Goal: Information Seeking & Learning: Compare options

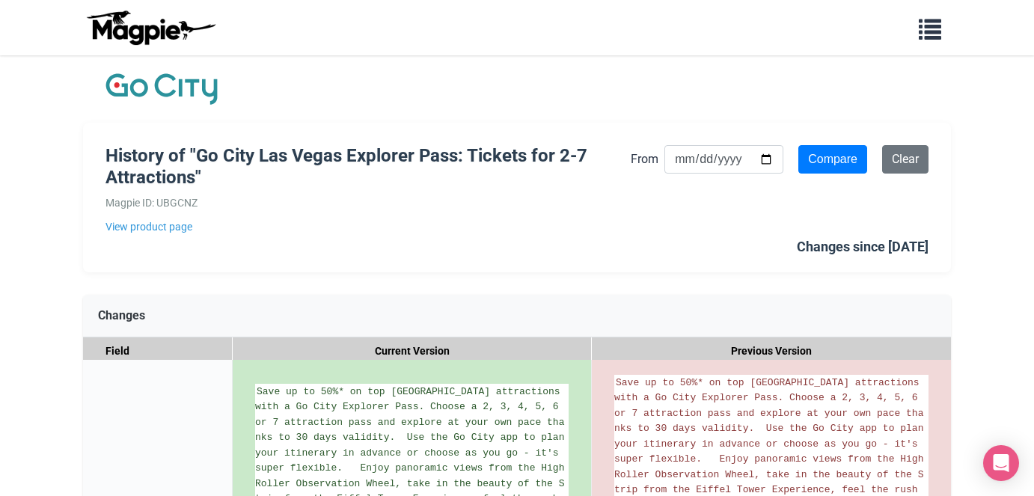
scroll to position [1108, 0]
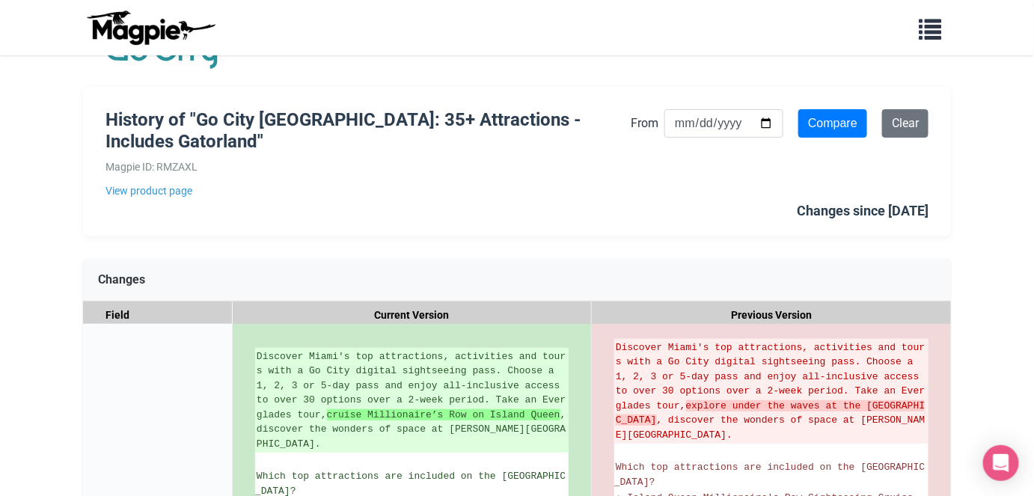
scroll to position [34, 0]
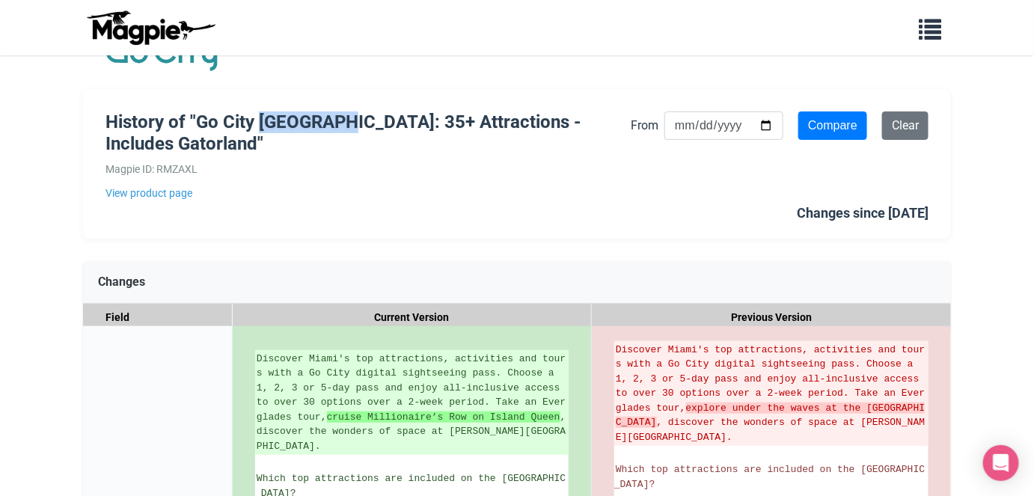
drag, startPoint x: 276, startPoint y: 120, endPoint x: 362, endPoint y: 120, distance: 86.0
click at [362, 120] on h1 "History of "Go City Miami Pass: 35+ Attractions - Includes Gatorland"" at bounding box center [367, 132] width 525 height 43
copy h1 "Miami Pas"
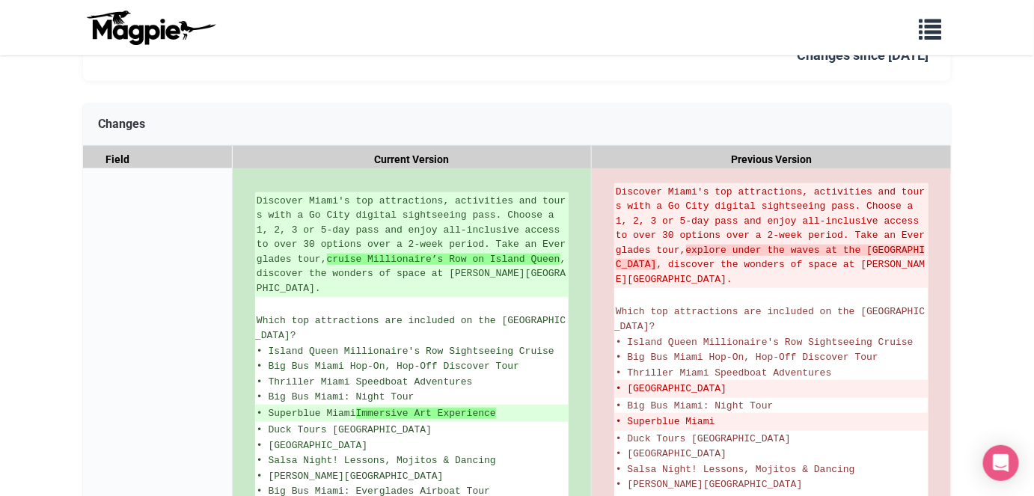
scroll to position [211, 0]
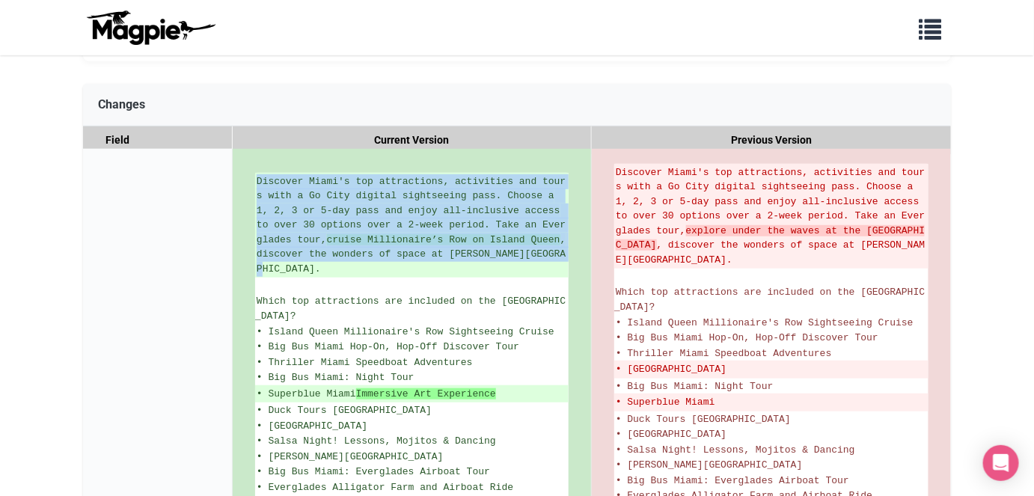
drag, startPoint x: 280, startPoint y: 269, endPoint x: 248, endPoint y: 196, distance: 79.1
copy ins "Discover Miami's top attractions, activities and tours with a Go City digital s…"
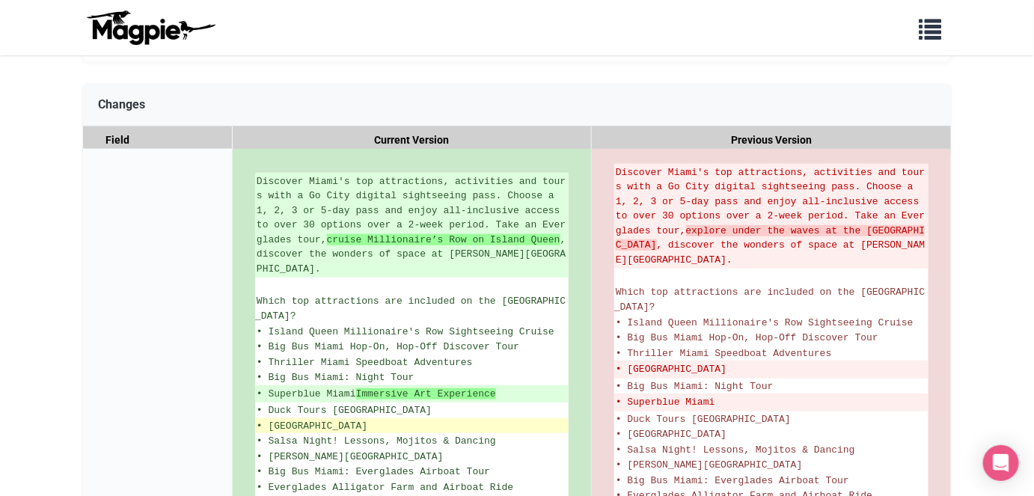
click at [462, 418] on li "• Paradox Museum Miami" at bounding box center [411, 426] width 313 height 16
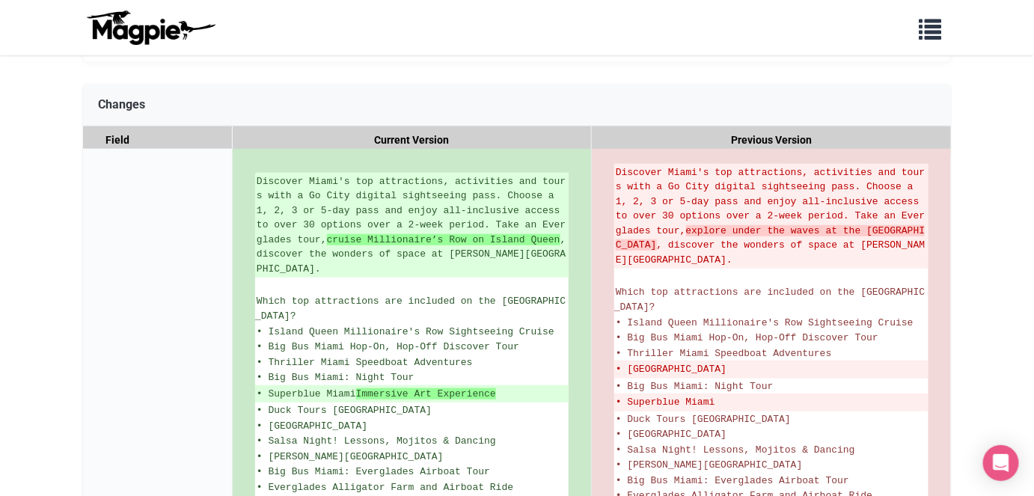
scroll to position [294, 0]
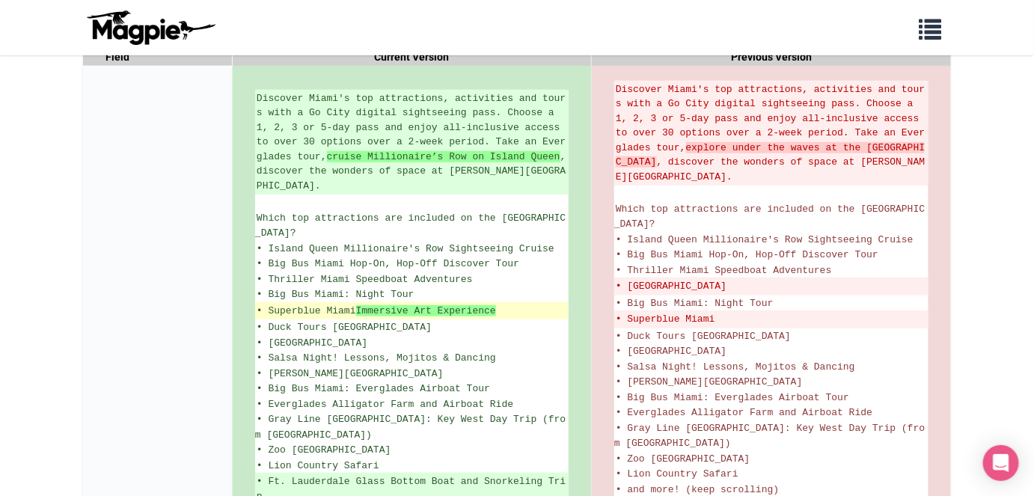
click at [487, 304] on ins "• Superblue Miami Immersive Art Experience" at bounding box center [412, 311] width 310 height 15
drag, startPoint x: 269, startPoint y: 293, endPoint x: 503, endPoint y: 289, distance: 234.2
click at [503, 304] on ins "• Superblue Miami Immersive Art Experience" at bounding box center [412, 311] width 310 height 15
copy ins "Superblue Miami Immersive Art Experience"
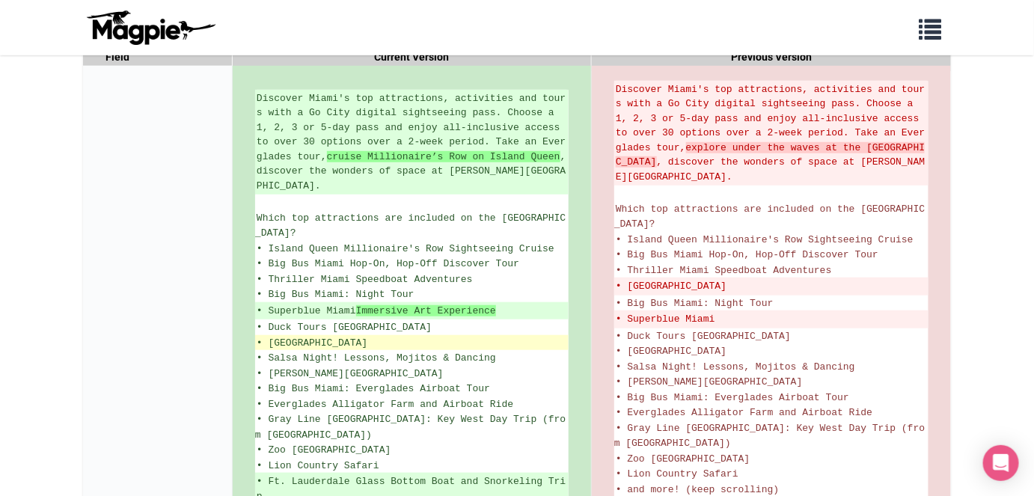
click at [530, 335] on li "• Paradox Museum Miami" at bounding box center [411, 343] width 313 height 16
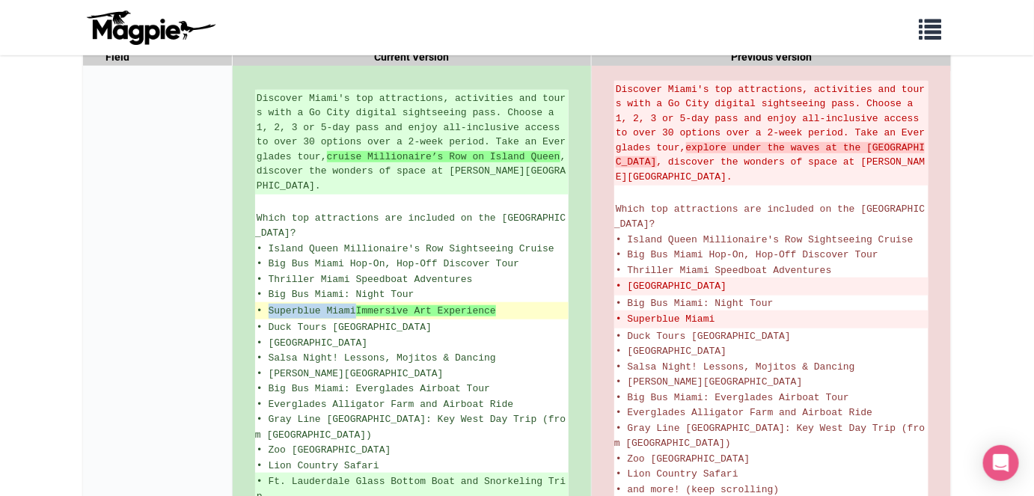
drag, startPoint x: 269, startPoint y: 293, endPoint x: 355, endPoint y: 292, distance: 86.0
click at [355, 304] on ins "• Superblue Miami Immersive Art Experience" at bounding box center [412, 311] width 310 height 15
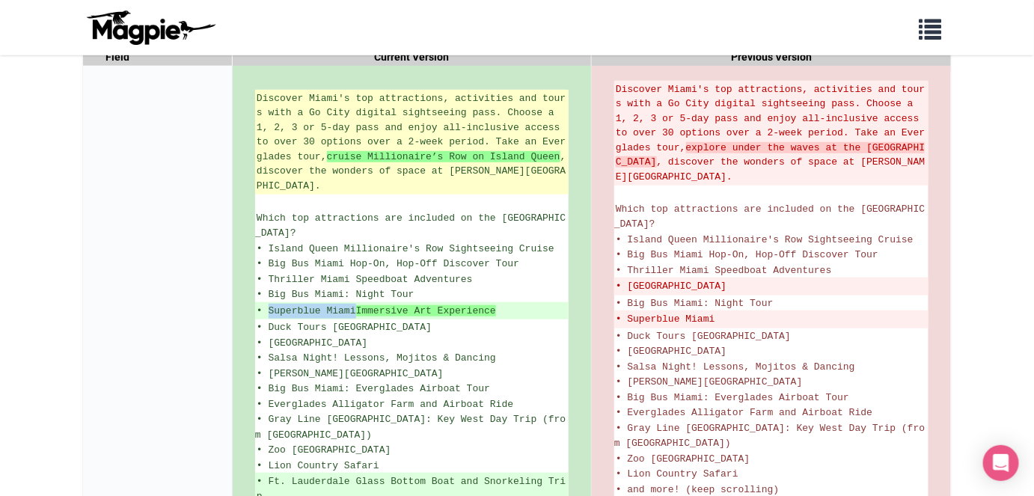
copy ins "Superblue Miami"
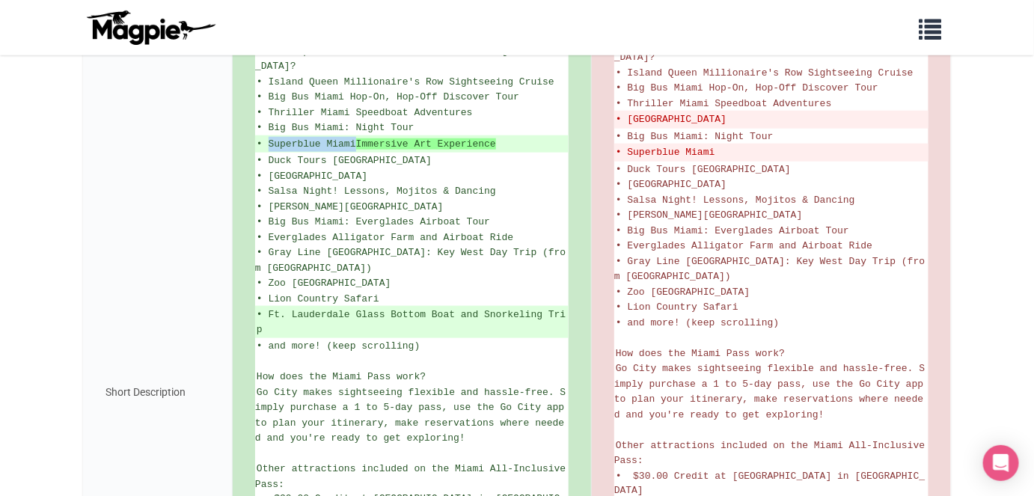
scroll to position [486, 0]
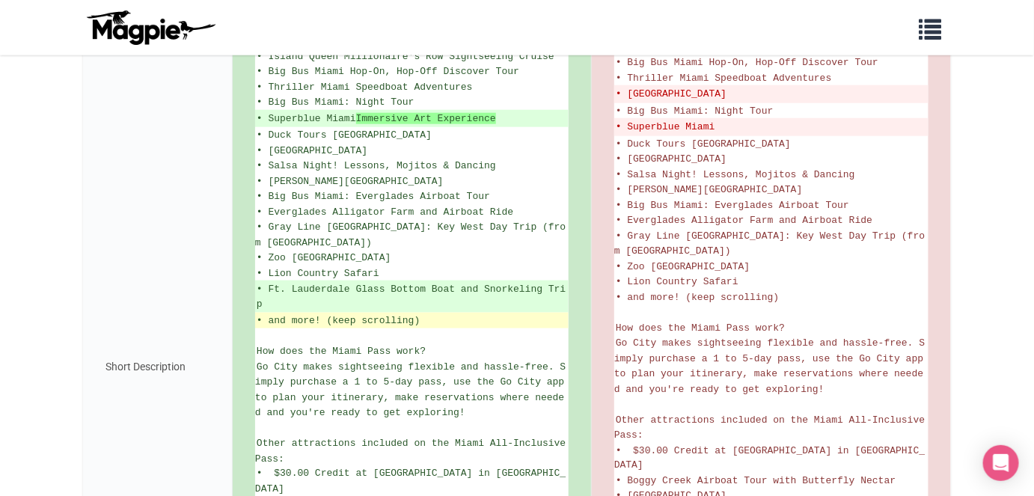
click at [451, 313] on li "• and more! (keep scrolling)" at bounding box center [411, 321] width 313 height 16
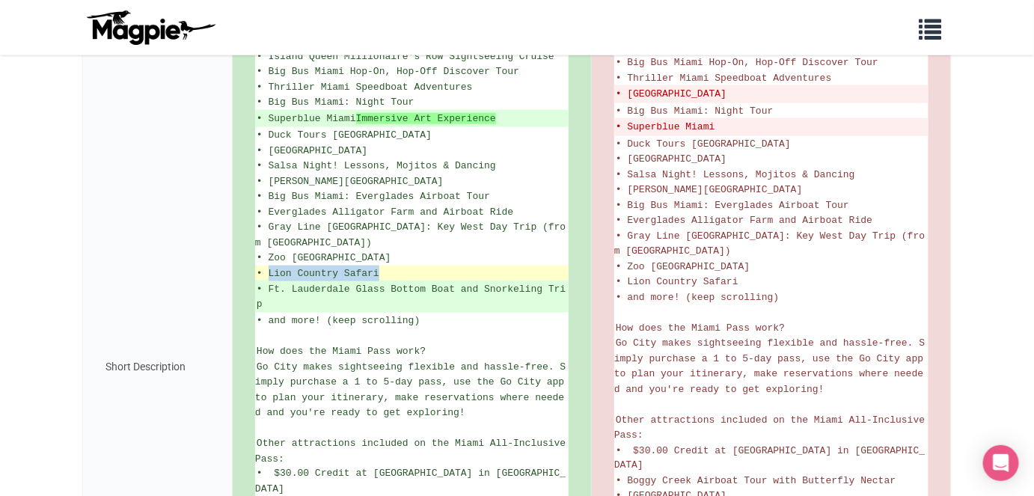
drag, startPoint x: 269, startPoint y: 238, endPoint x: 379, endPoint y: 233, distance: 109.3
click at [379, 268] on span "• Lion Country Safari" at bounding box center [318, 273] width 123 height 11
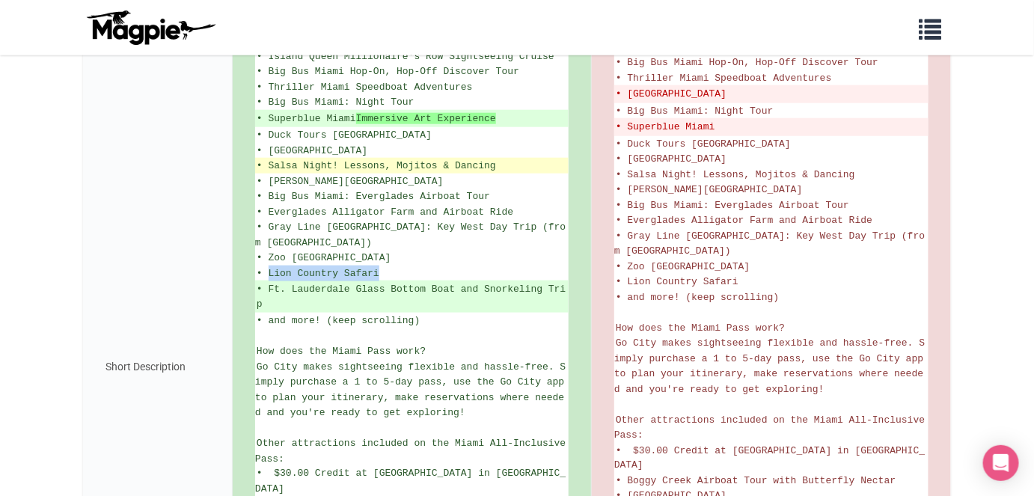
copy span "Lion Country Safari"
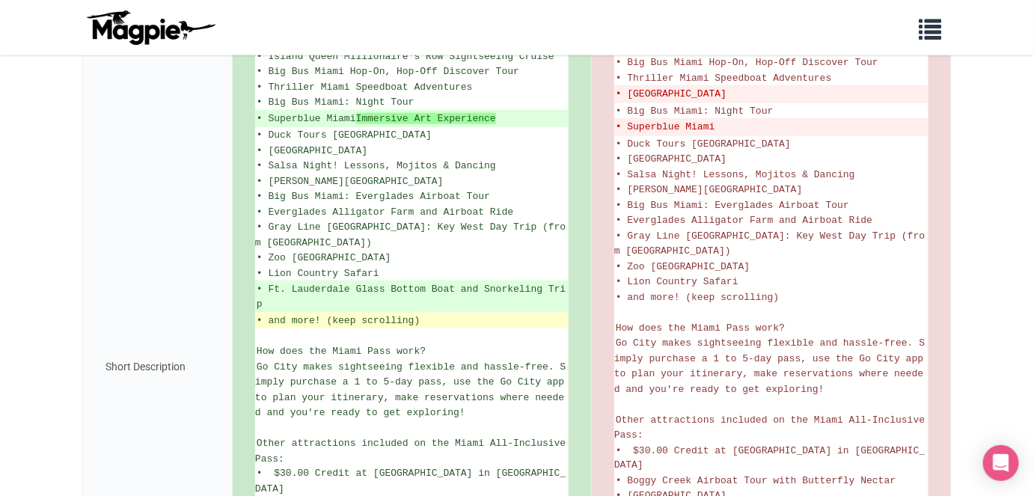
click at [453, 313] on li "• and more! (keep scrolling)" at bounding box center [411, 321] width 313 height 16
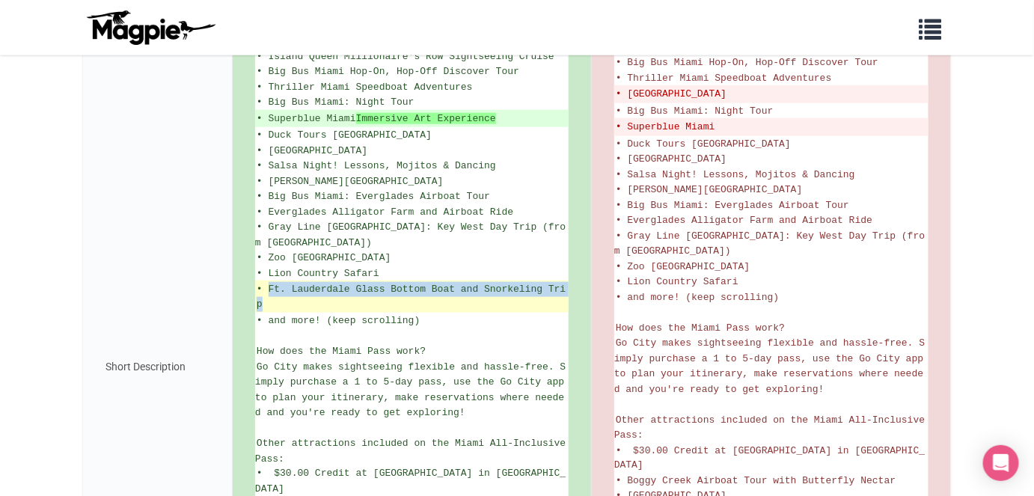
drag, startPoint x: 269, startPoint y: 253, endPoint x: 273, endPoint y: 263, distance: 11.4
click at [273, 282] on ins "• Ft. Lauderdale Glass Bottom Boat and Snorkeling Trip" at bounding box center [412, 296] width 310 height 29
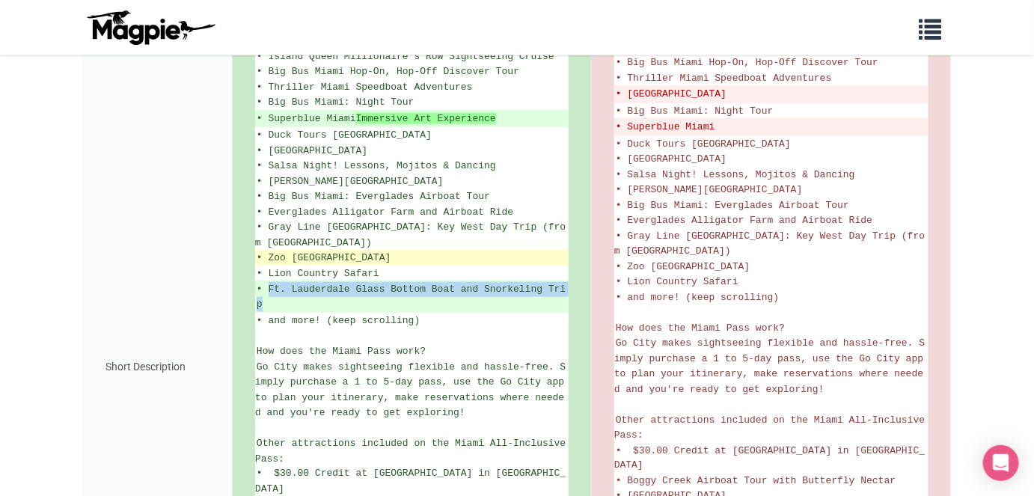
copy ins "Ft. Lauderdale Glass Bottom Boat and Snorkeling Trip"
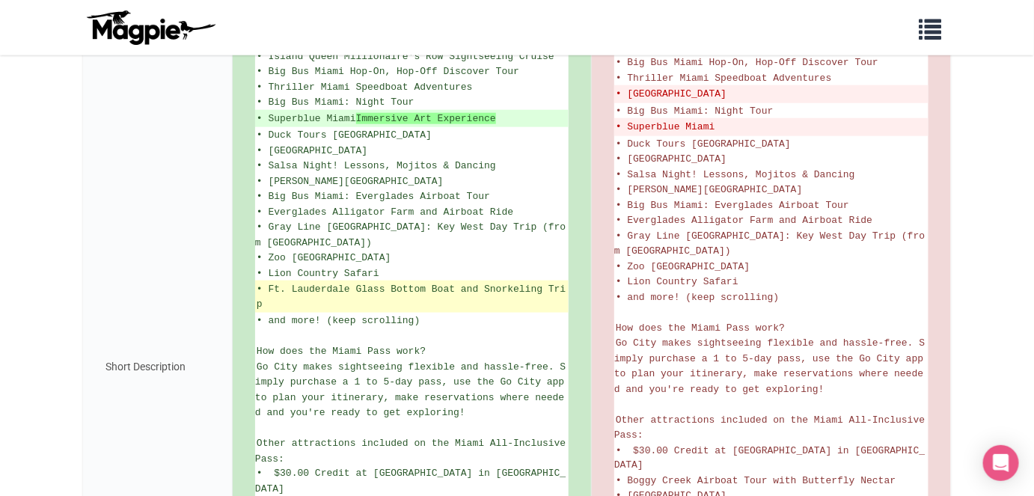
click at [495, 281] on li "• Ft. Lauderdale Glass Bottom Boat and Snorkeling Trip" at bounding box center [411, 297] width 313 height 32
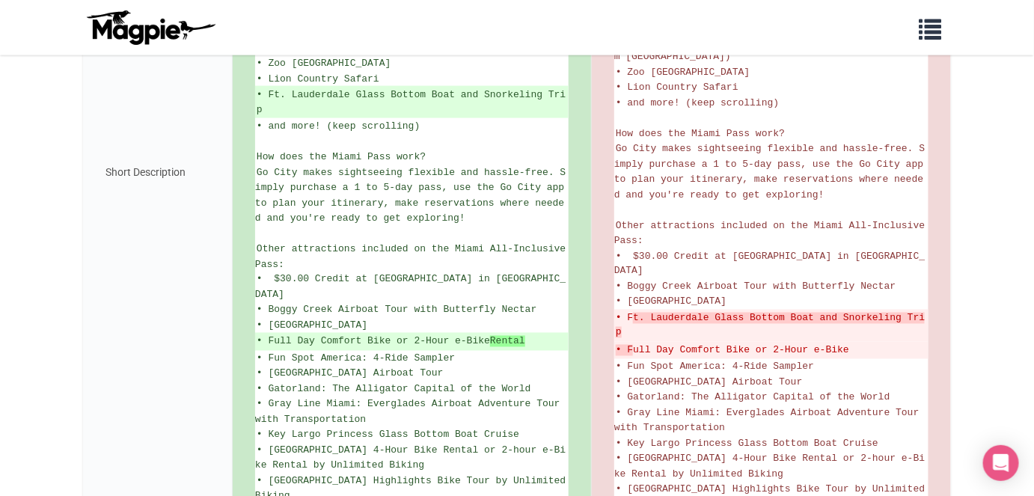
scroll to position [682, 0]
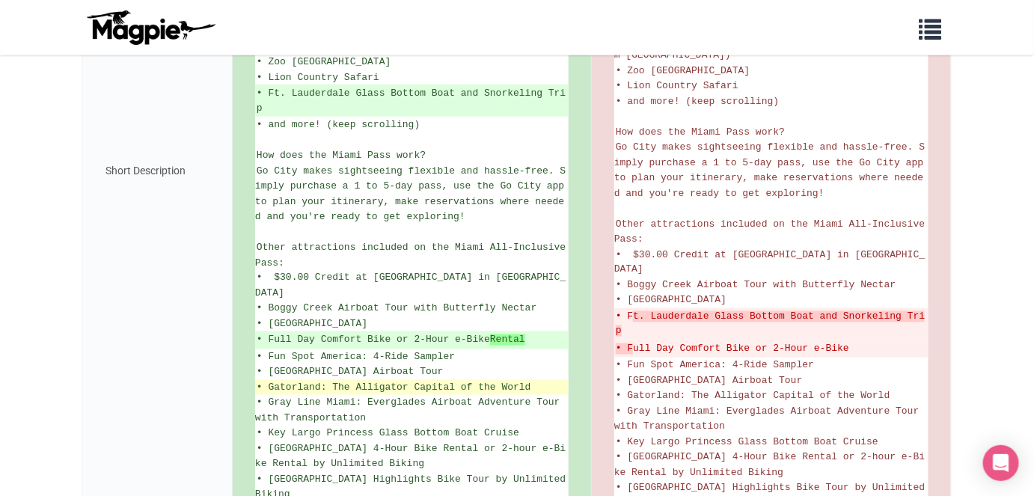
drag, startPoint x: 523, startPoint y: 342, endPoint x: 473, endPoint y: 341, distance: 50.1
click at [523, 380] on li "• Gatorland: The Alligator Capital of the World" at bounding box center [411, 388] width 313 height 16
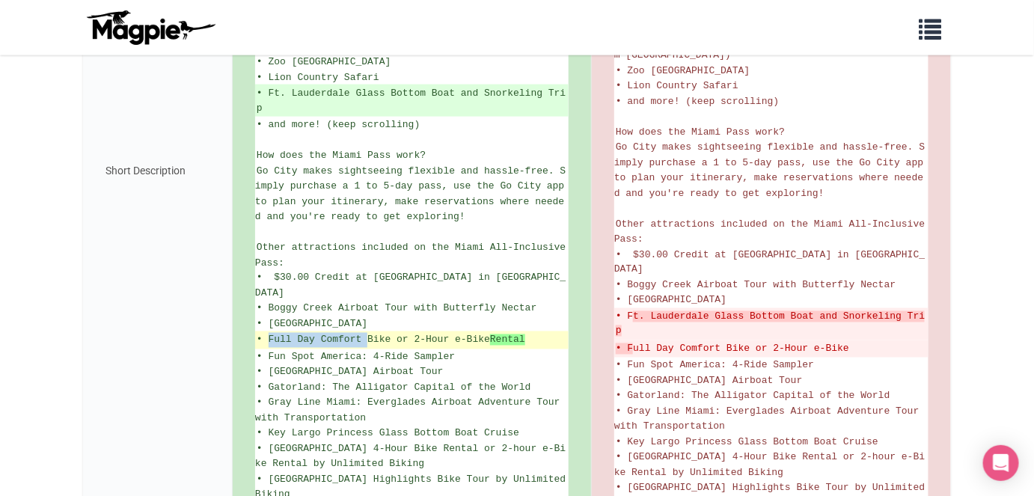
drag, startPoint x: 268, startPoint y: 299, endPoint x: 365, endPoint y: 299, distance: 97.3
click at [365, 333] on ins "• Full Day Comfort Bike or 2-Hour e-Bike Rental" at bounding box center [412, 340] width 310 height 15
copy ins "Full Day Comfort"
click at [500, 334] on strong "Rental" at bounding box center [507, 339] width 35 height 11
drag, startPoint x: 491, startPoint y: 299, endPoint x: 536, endPoint y: 302, distance: 45.0
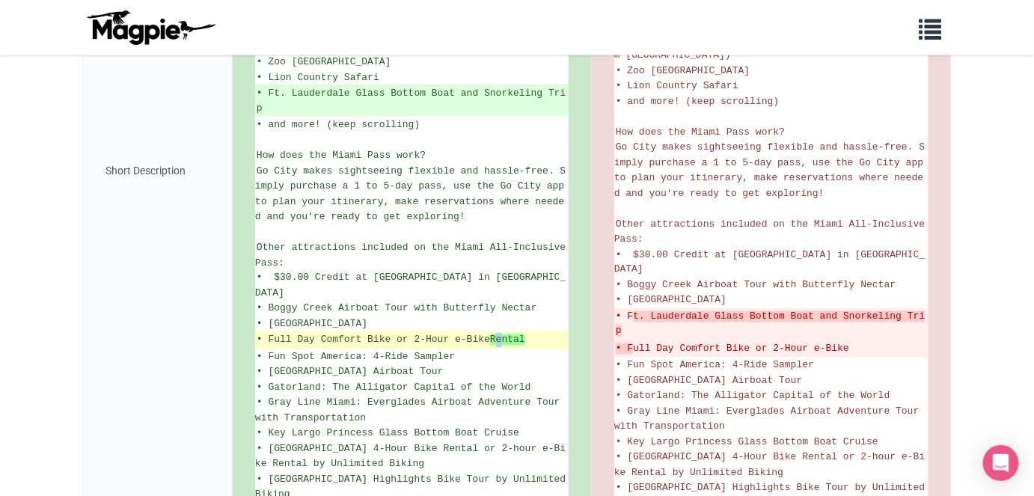
click at [536, 333] on ins "• Full Day Comfort Bike or 2-Hour e-Bike Rental" at bounding box center [412, 340] width 310 height 15
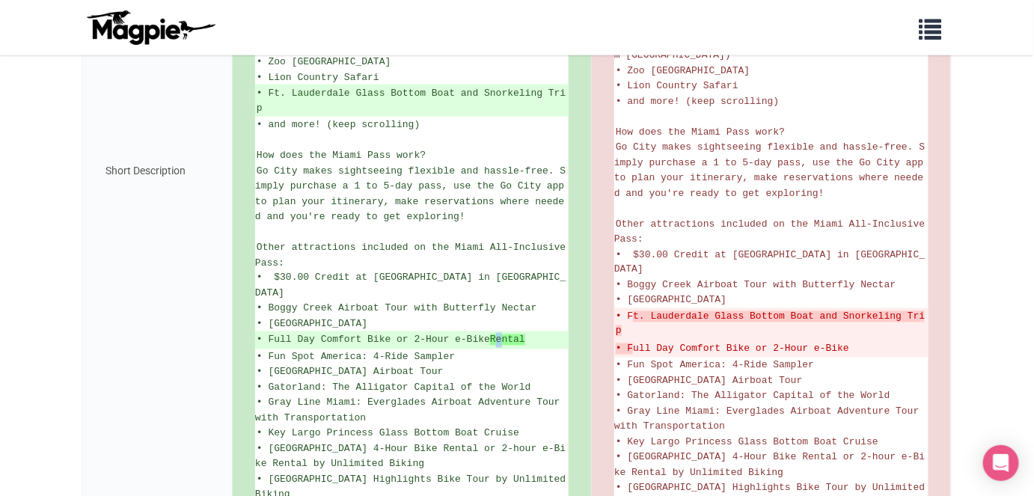
copy strong "Rental"
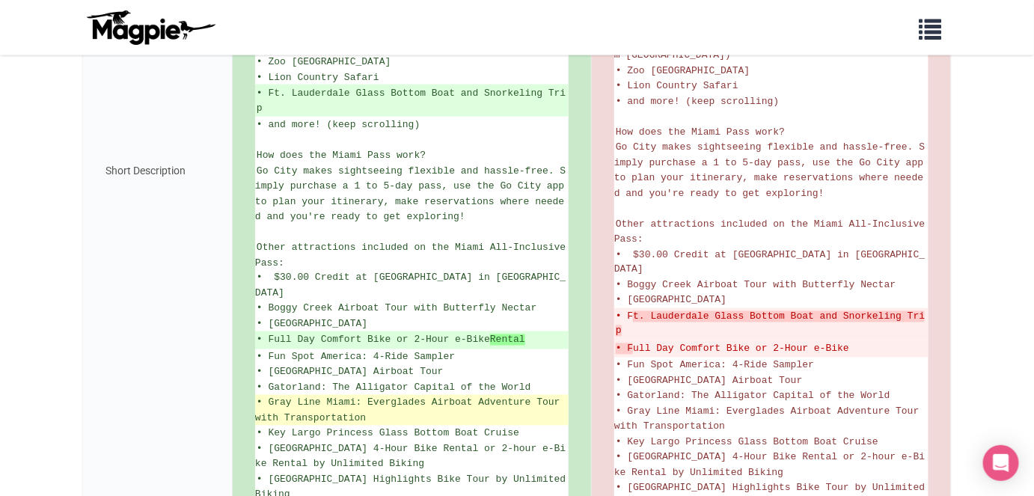
click at [468, 397] on span "• Gray Line Miami: Everglades Airboat Adventure Tour with Transportation" at bounding box center [410, 410] width 310 height 27
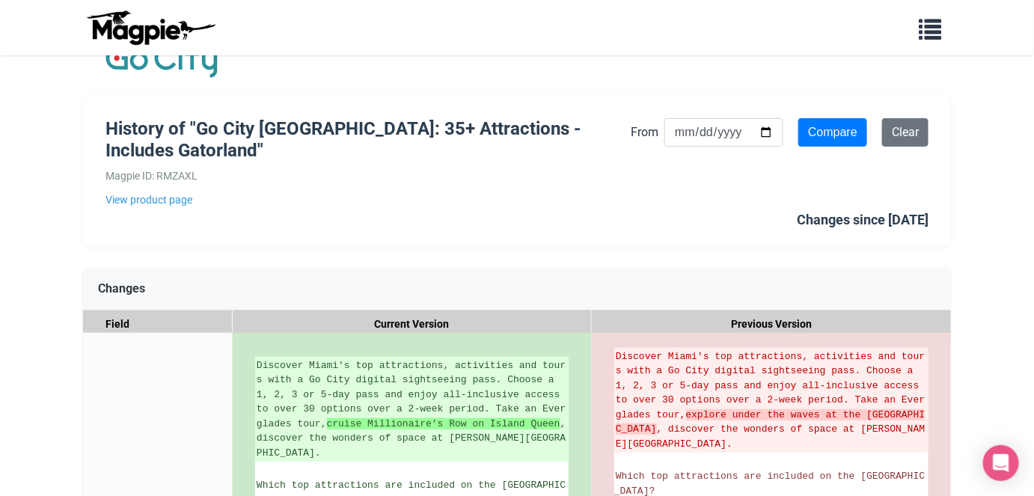
scroll to position [0, 0]
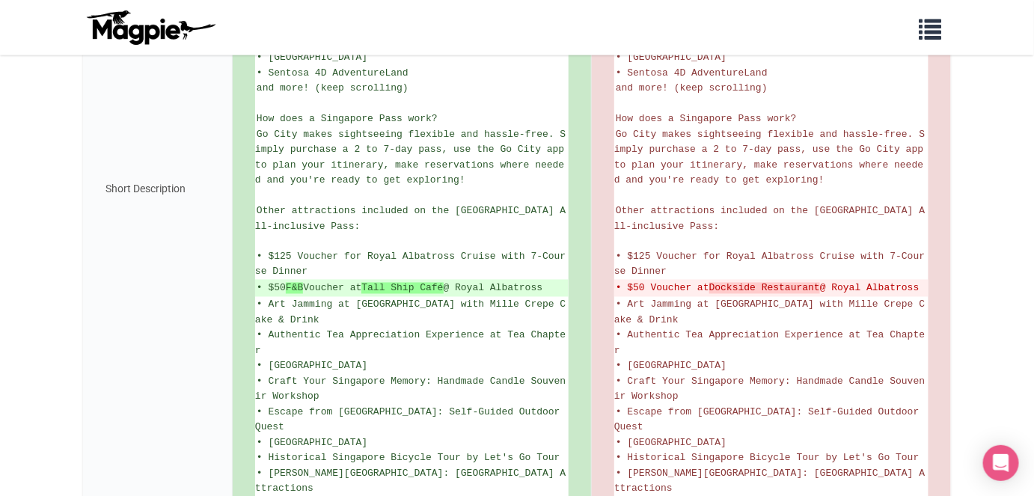
scroll to position [724, 0]
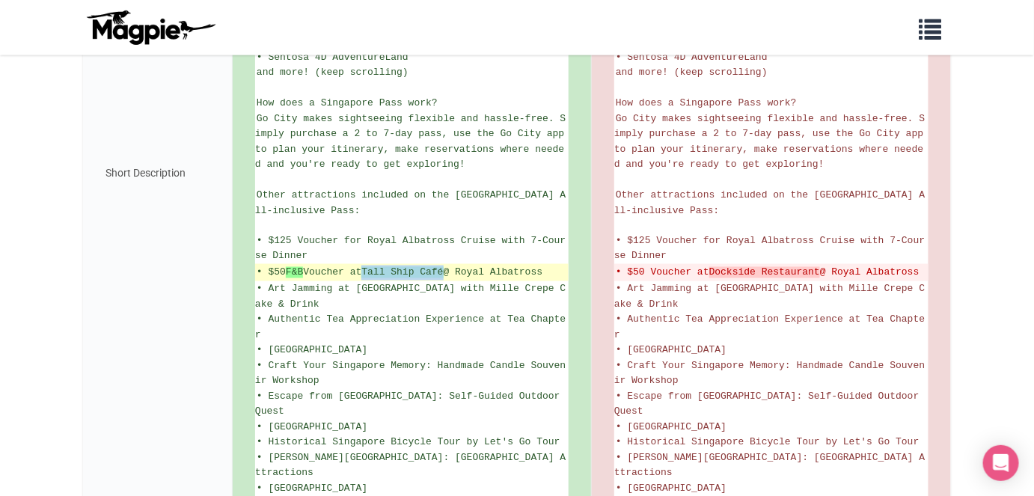
drag, startPoint x: 380, startPoint y: 240, endPoint x: 460, endPoint y: 238, distance: 80.1
click at [443, 267] on strong "Tall Ship Café" at bounding box center [402, 272] width 82 height 11
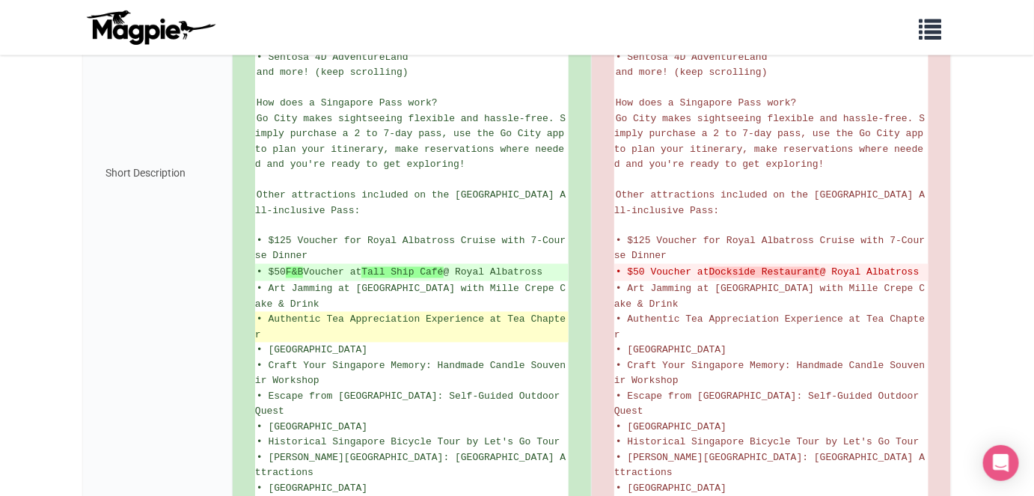
click at [459, 314] on span "• Authentic Tea Appreciation Experience at Tea Chapter" at bounding box center [410, 327] width 310 height 27
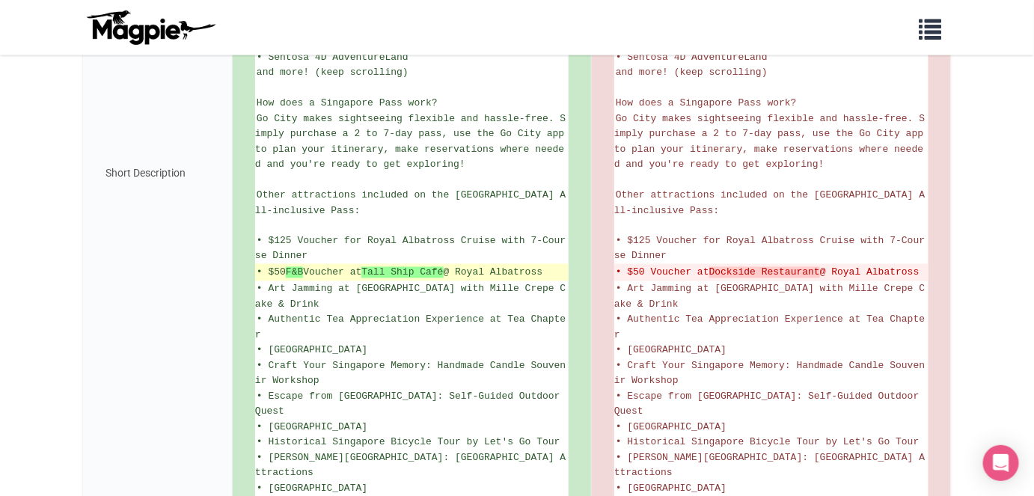
click at [269, 266] on ins "• $50 F&B Voucher at Tall Ship Café @ Royal Albatross" at bounding box center [412, 273] width 310 height 15
drag, startPoint x: 477, startPoint y: 239, endPoint x: 563, endPoint y: 242, distance: 86.1
click at [563, 266] on ins "• $50 F&B Voucher at Tall Ship Café @ Royal Albatross" at bounding box center [412, 273] width 310 height 15
copy ins "Royal Albatross"
drag, startPoint x: 269, startPoint y: 240, endPoint x: 565, endPoint y: 239, distance: 296.3
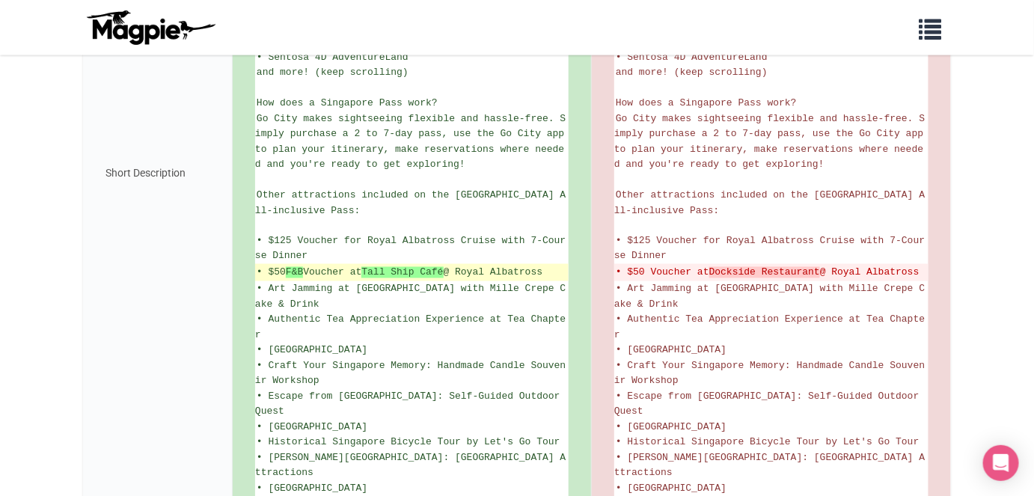
click at [565, 266] on ins "• $50 F&B Voucher at Tall Ship Café @ Royal Albatross" at bounding box center [412, 273] width 310 height 15
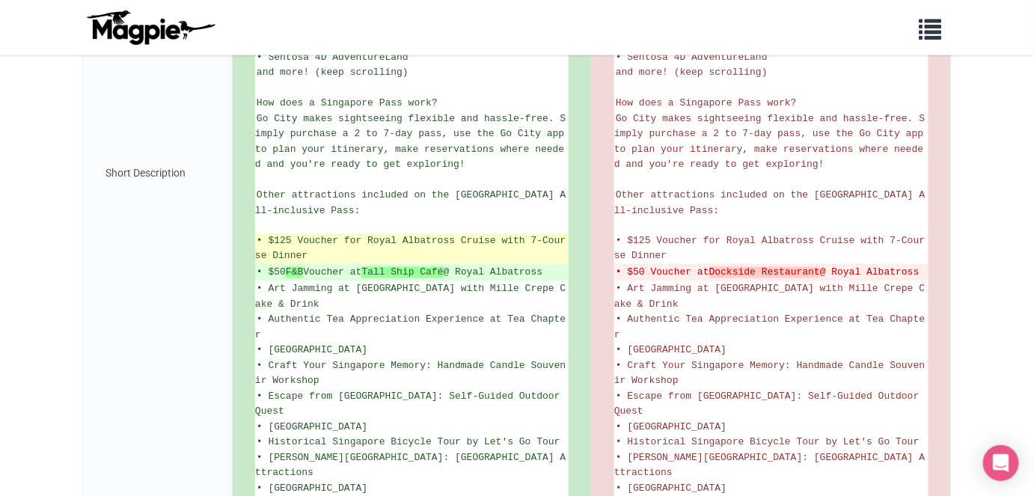
copy ins "$50 F&B Voucher at Tall Ship Café @ Royal Albatross"
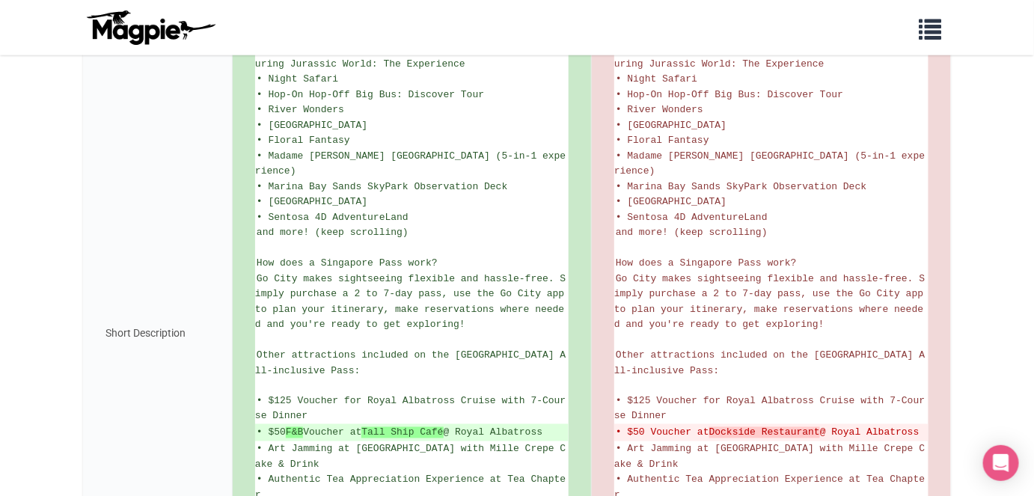
scroll to position [569, 0]
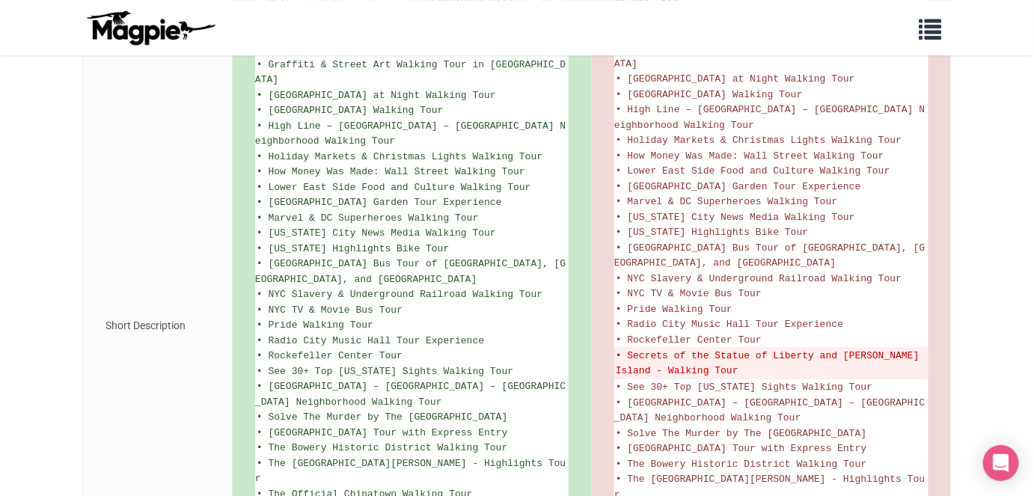
scroll to position [1496, 0]
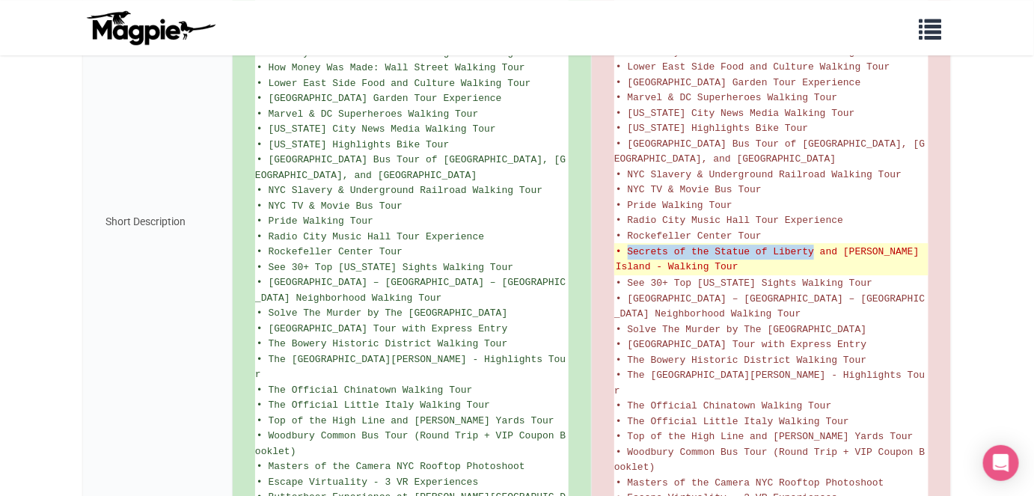
drag, startPoint x: 625, startPoint y: 170, endPoint x: 812, endPoint y: 167, distance: 187.1
click at [812, 245] on del "• Secrets of the Statue of Liberty and [PERSON_NAME] Island - Walking Tour" at bounding box center [771, 259] width 311 height 29
copy del "Secrets of the Statue of Liberty"
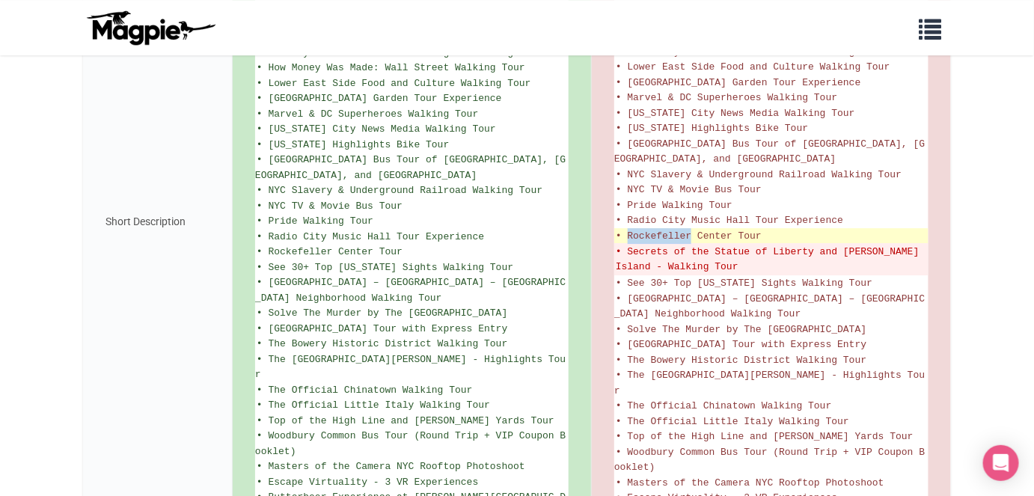
drag, startPoint x: 628, startPoint y: 154, endPoint x: 694, endPoint y: 154, distance: 65.8
click at [694, 230] on span "• Rockefeller Center Tour" at bounding box center [689, 235] width 146 height 11
copy span "Rockefeller"
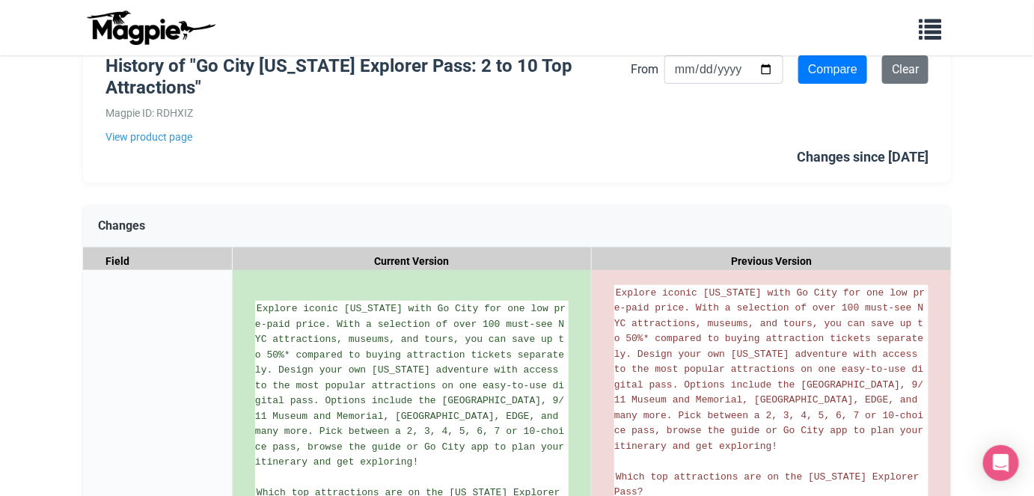
scroll to position [0, 0]
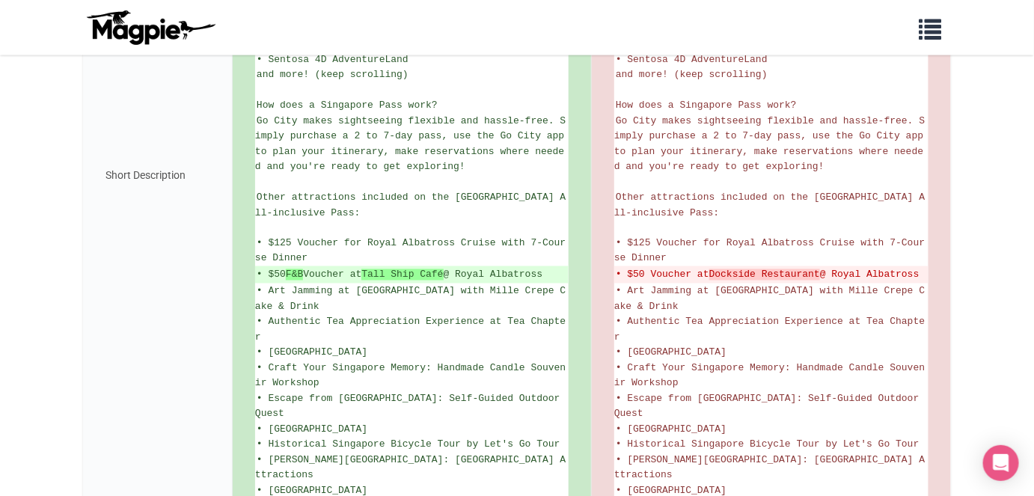
scroll to position [712, 0]
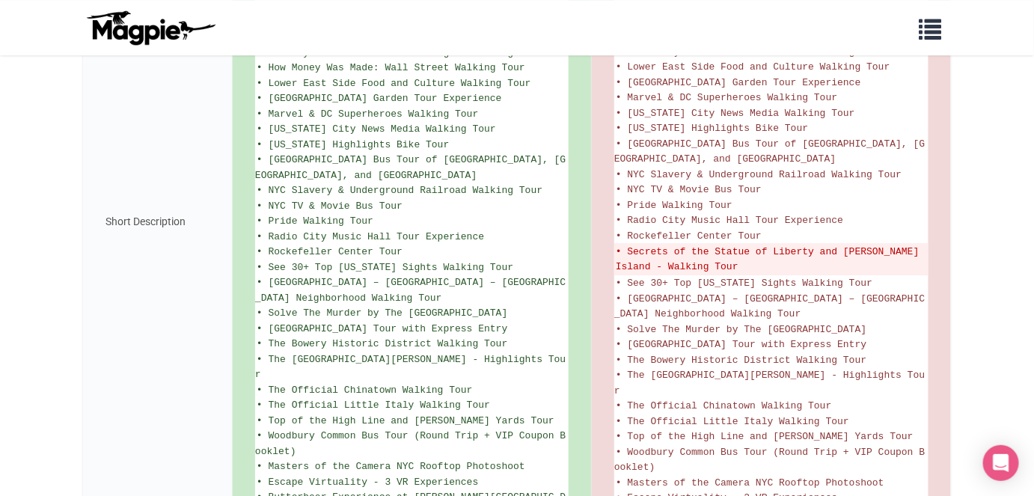
scroll to position [1490, 0]
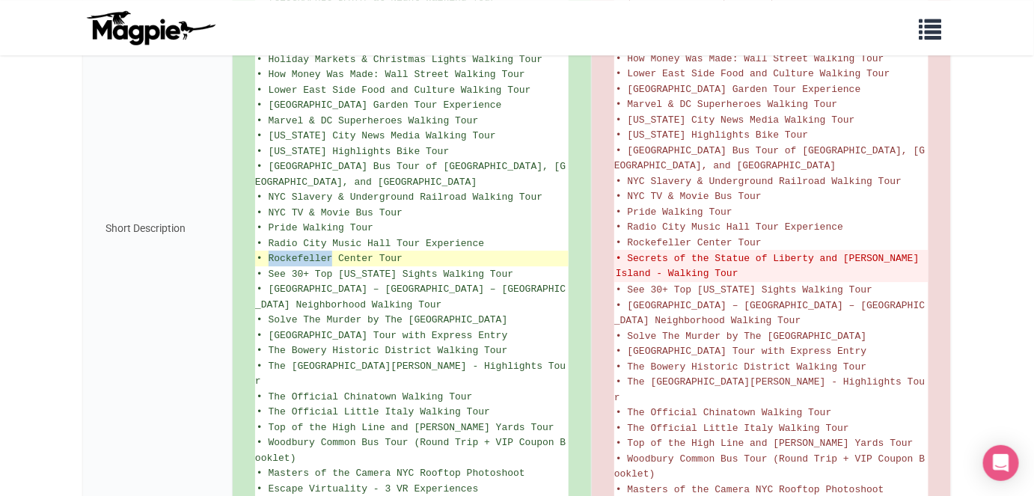
drag, startPoint x: 270, startPoint y: 182, endPoint x: 334, endPoint y: 182, distance: 63.6
click at [334, 253] on span "• Rockefeller Center Tour" at bounding box center [330, 258] width 146 height 11
copy span "Rockefeller"
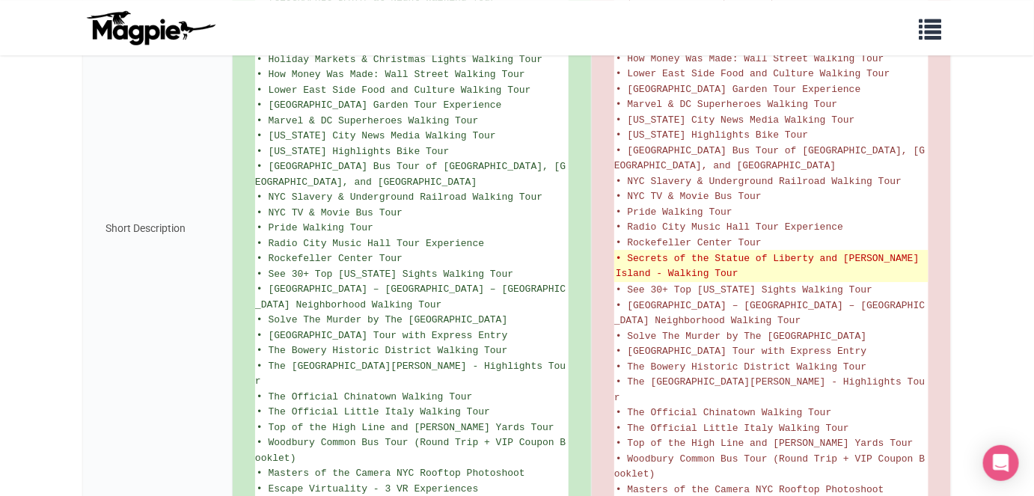
click at [742, 251] on del "• Secrets of the Statue of Liberty and Ellis Island - Walking Tour" at bounding box center [771, 265] width 311 height 29
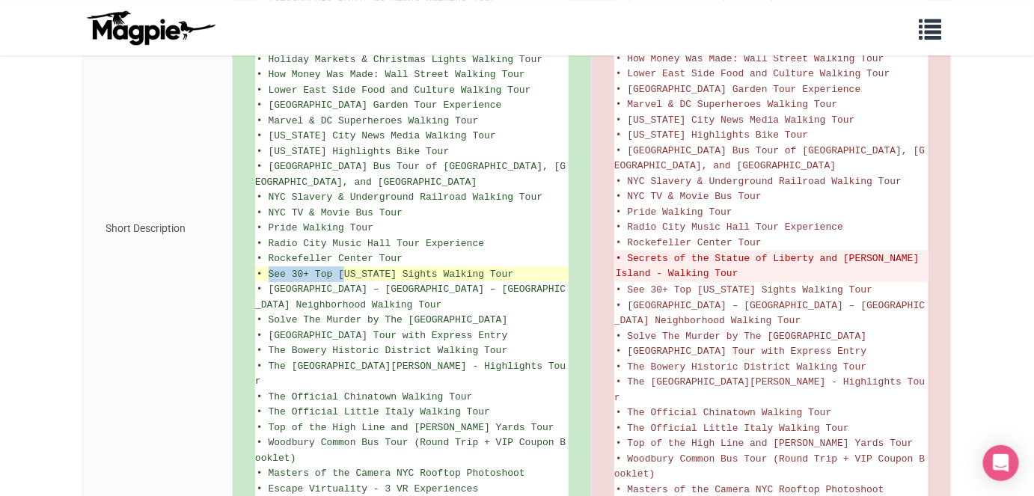
drag, startPoint x: 267, startPoint y: 193, endPoint x: 345, endPoint y: 192, distance: 77.8
click at [345, 269] on span "• See 30+ Top New York Sights Walking Tour" at bounding box center [385, 274] width 257 height 11
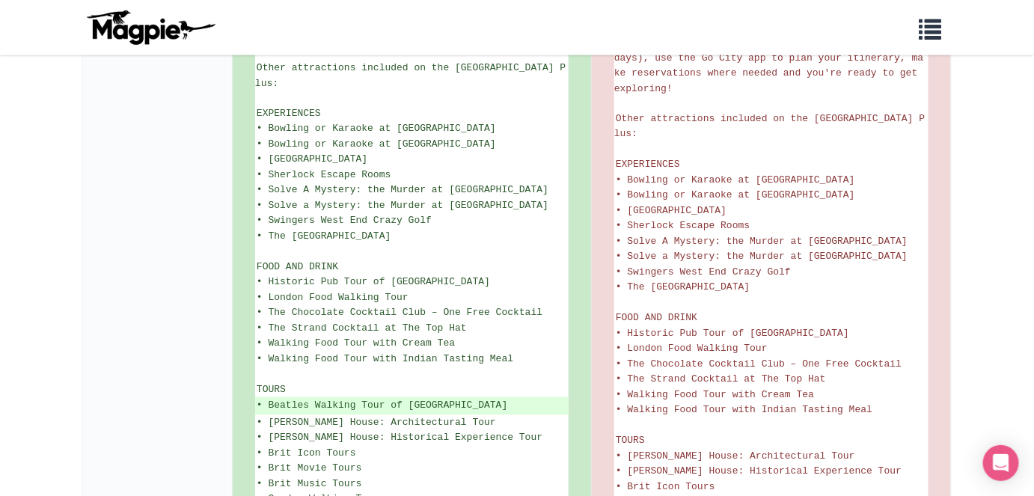
scroll to position [896, 0]
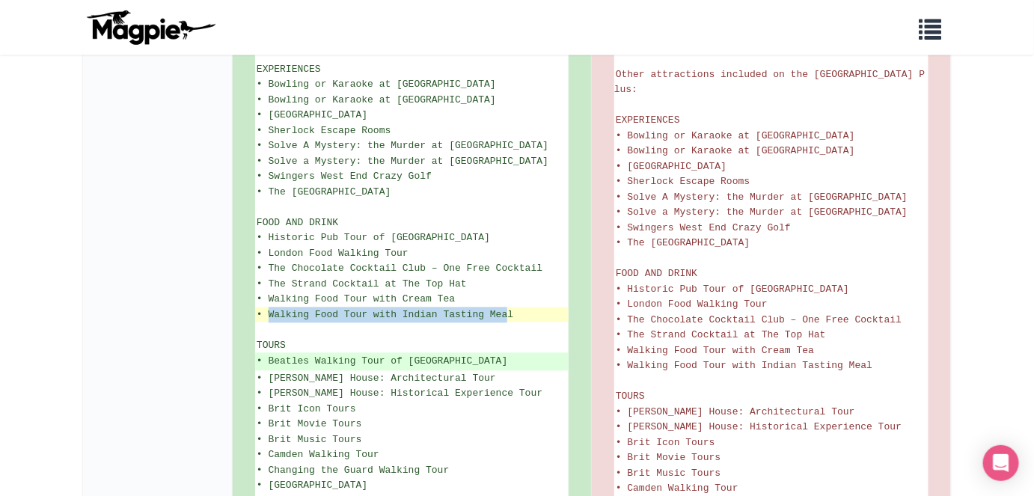
drag, startPoint x: 271, startPoint y: 270, endPoint x: 510, endPoint y: 269, distance: 239.4
click at [510, 310] on span "• Walking Food Tour with Indian Tasting Meal" at bounding box center [385, 315] width 257 height 11
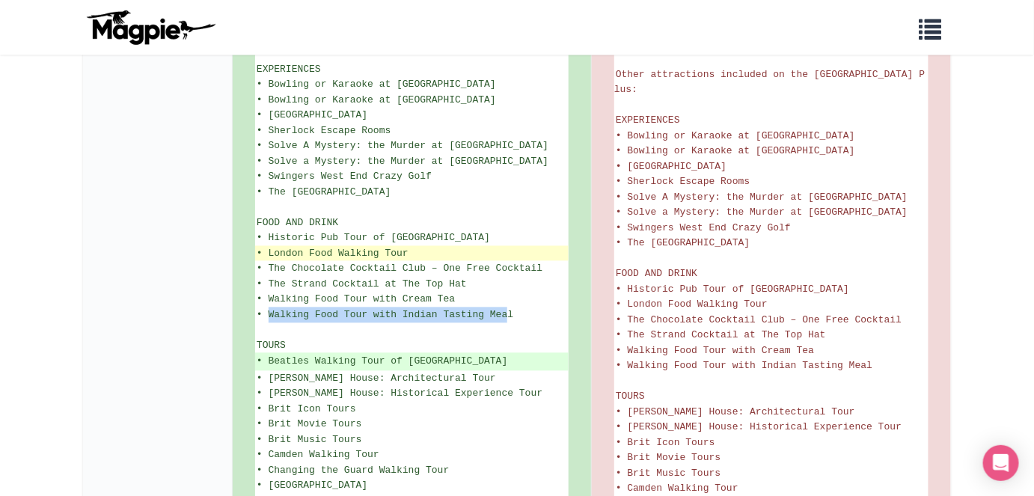
copy span "Walking Food Tour with Indian Tasting Mea"
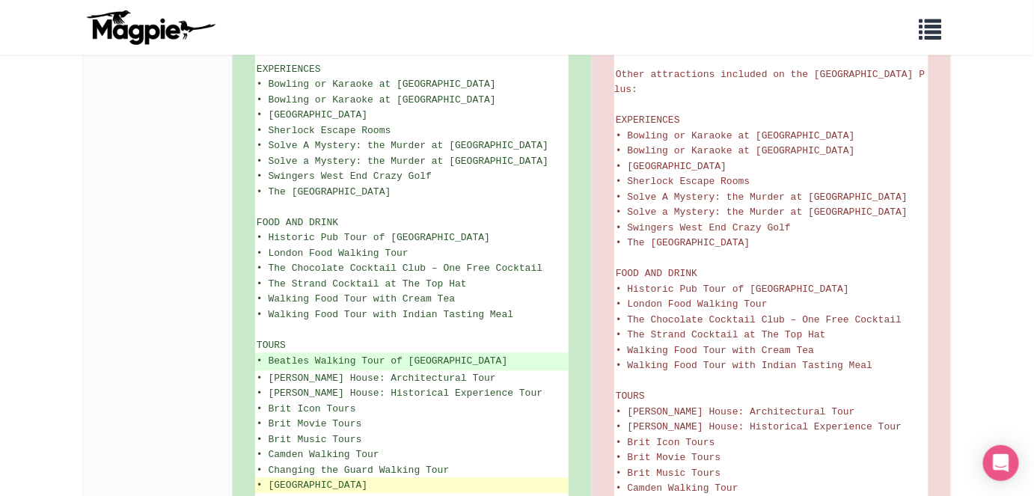
click at [461, 478] on li "• [GEOGRAPHIC_DATA]" at bounding box center [411, 486] width 313 height 16
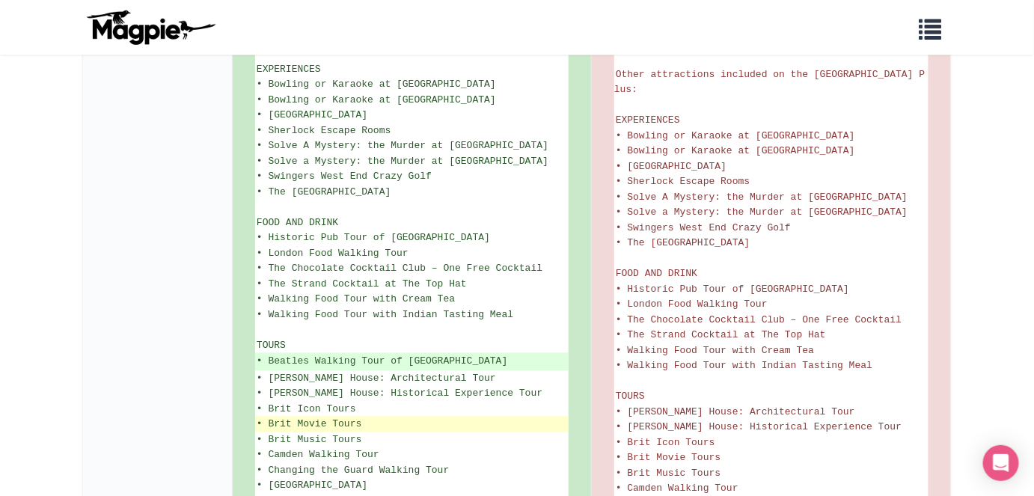
click at [474, 417] on li "• Brit Movie Tours" at bounding box center [411, 425] width 313 height 16
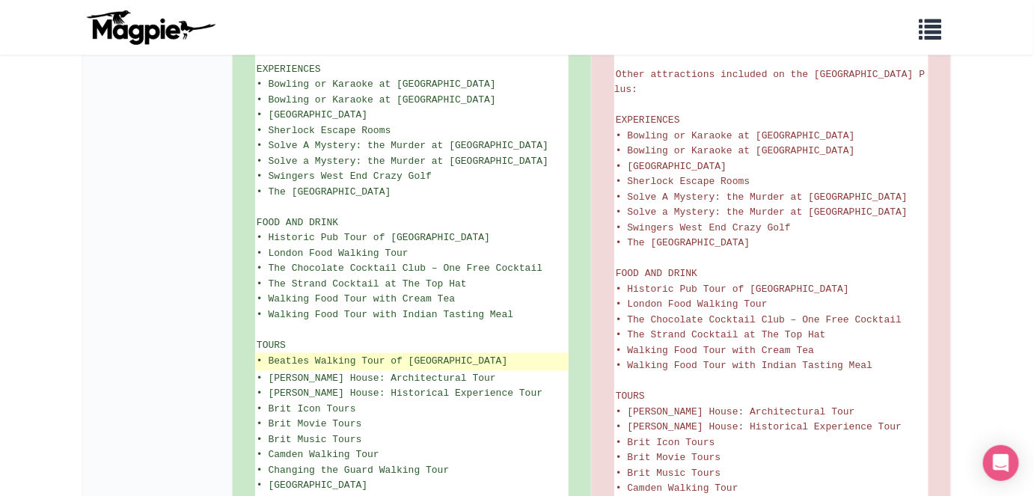
drag, startPoint x: 269, startPoint y: 318, endPoint x: 543, endPoint y: 322, distance: 274.6
click at [543, 355] on ins "• Beatles Walking Tour of Marylebone & Abbey Road" at bounding box center [412, 362] width 310 height 15
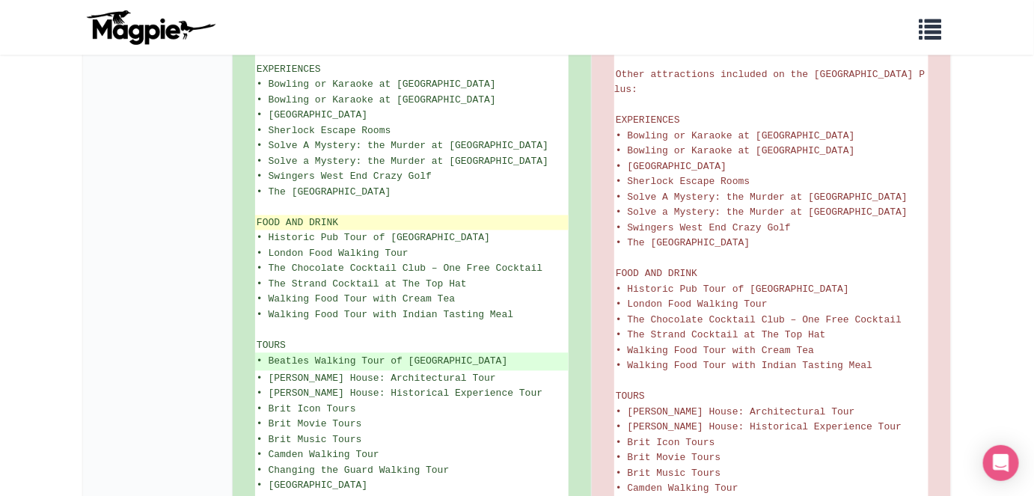
copy ins "Beatles Walking Tour of Marylebone & Abbey Road"
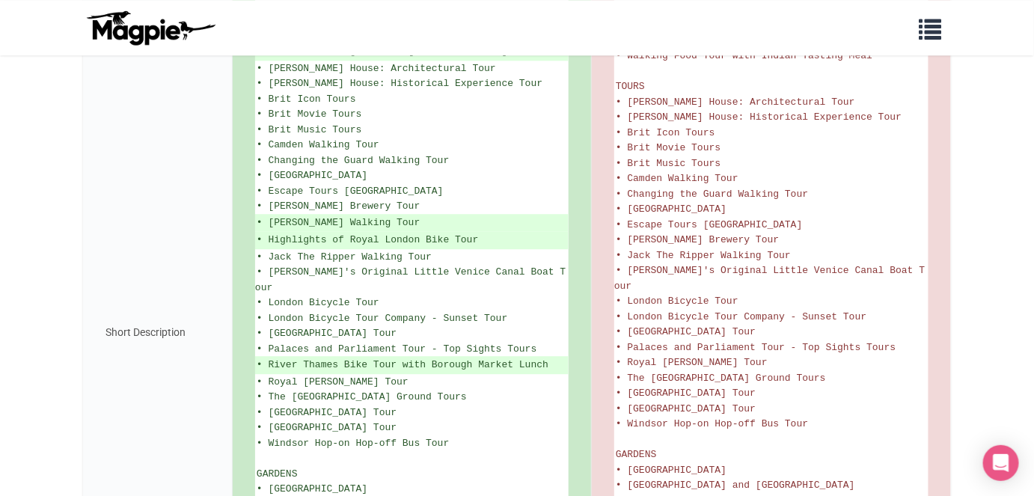
scroll to position [1209, 0]
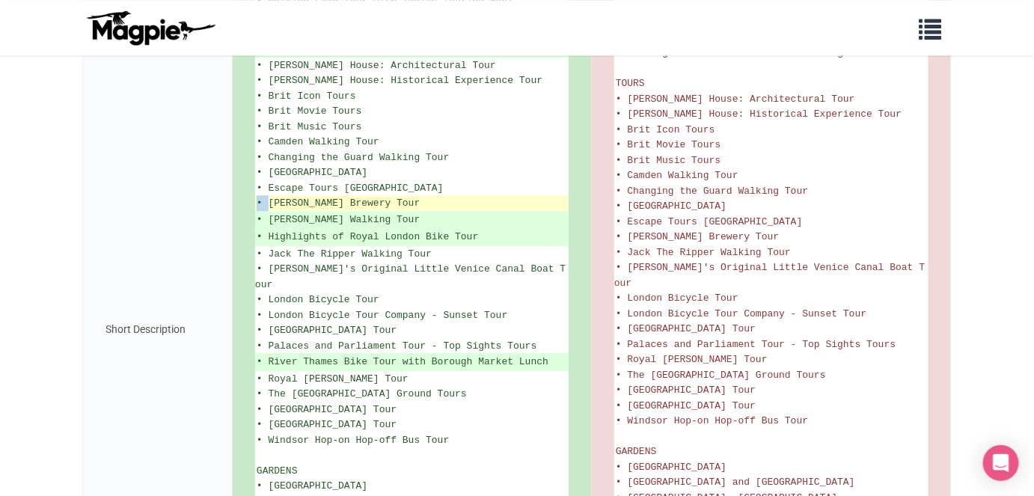
drag, startPoint x: 269, startPoint y: 157, endPoint x: 410, endPoint y: 157, distance: 140.6
click at [410, 195] on li "• [PERSON_NAME] Brewery Tour" at bounding box center [411, 203] width 313 height 16
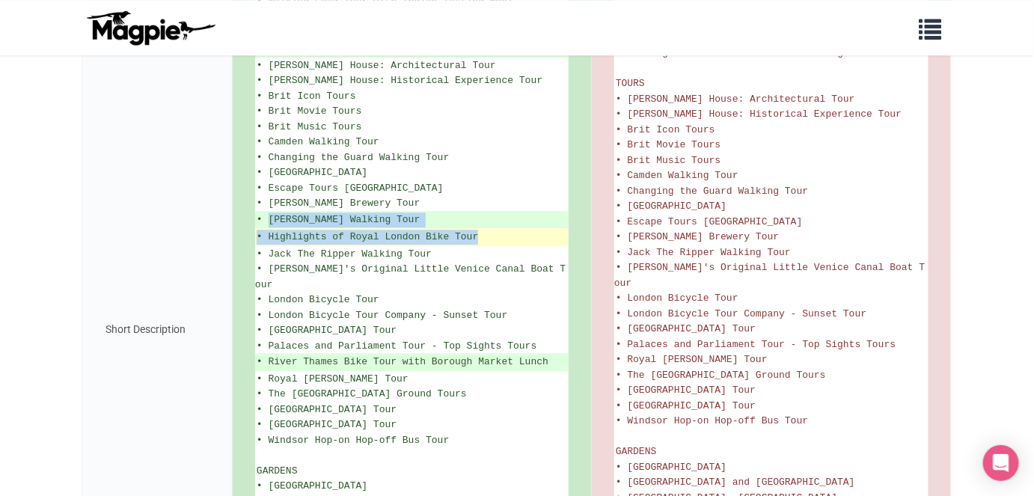
drag, startPoint x: 269, startPoint y: 173, endPoint x: 482, endPoint y: 189, distance: 213.1
click at [482, 189] on ul "See all that London has to offer with the London Pass® Plus and save up to 50%*…" at bounding box center [411, 329] width 313 height 2327
copy ul "Harry Potter Walking Tour • Highlights of Royal London Bike Tour"
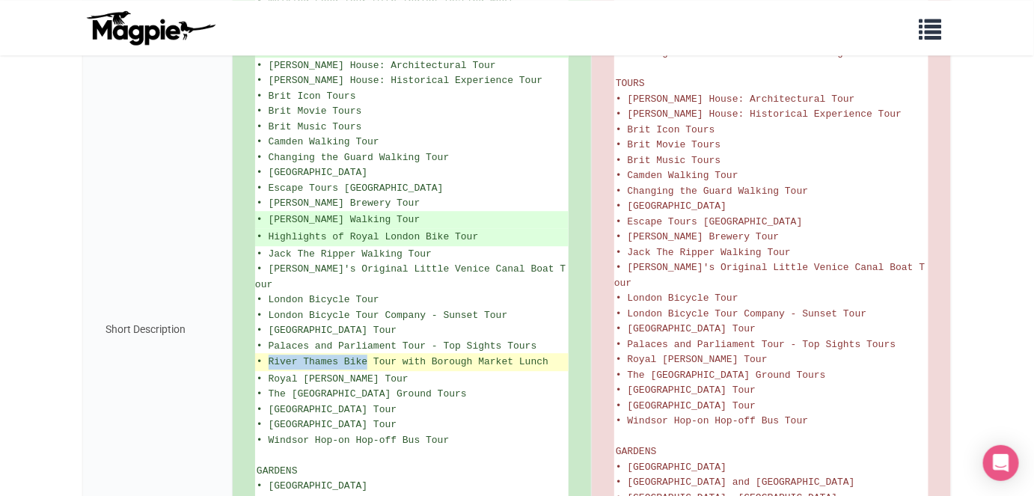
drag, startPoint x: 293, startPoint y: 300, endPoint x: 369, endPoint y: 301, distance: 75.6
click at [369, 355] on ins "• River Thames Bike Tour with Borough Market Lunch" at bounding box center [412, 362] width 310 height 15
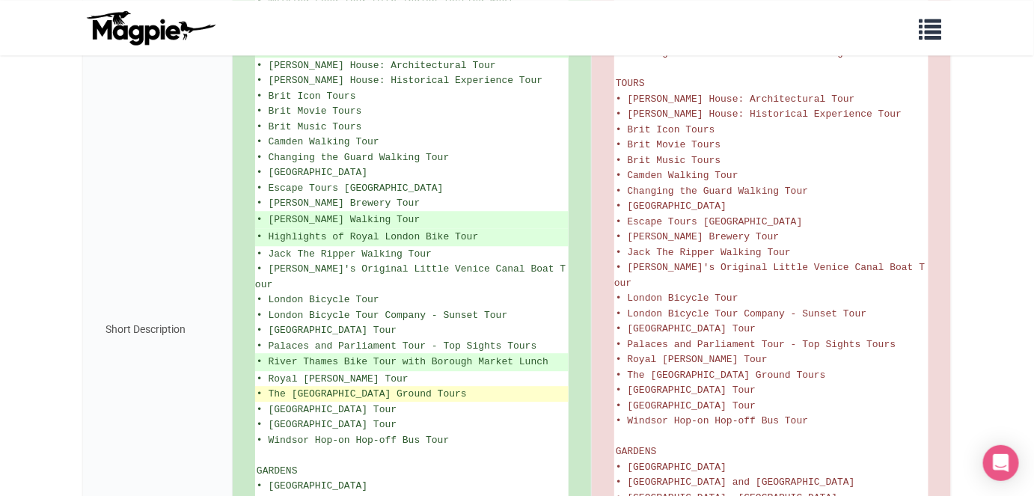
click at [428, 386] on li "• The [GEOGRAPHIC_DATA] Ground Tours" at bounding box center [411, 394] width 313 height 16
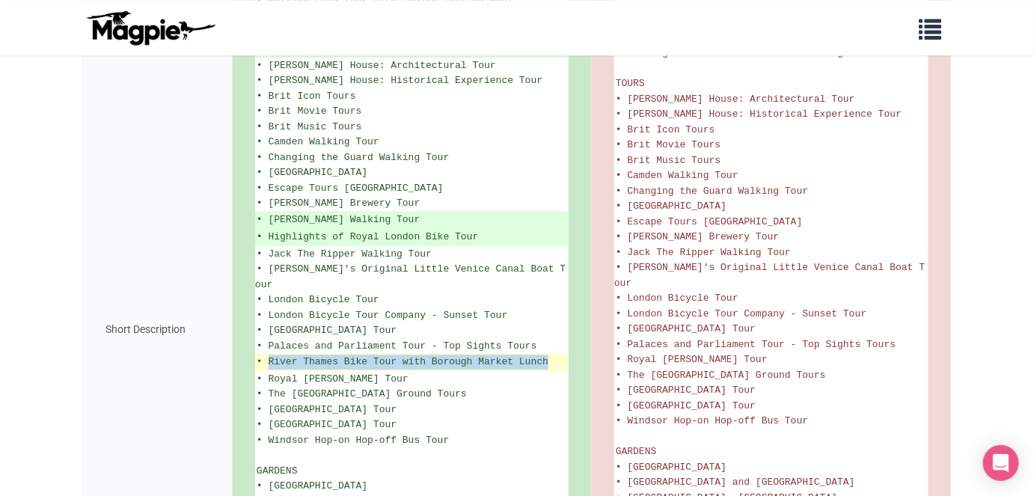
drag, startPoint x: 269, startPoint y: 298, endPoint x: 557, endPoint y: 296, distance: 288.0
click at [557, 355] on ins "• River Thames Bike Tour with Borough Market Lunch" at bounding box center [412, 362] width 310 height 15
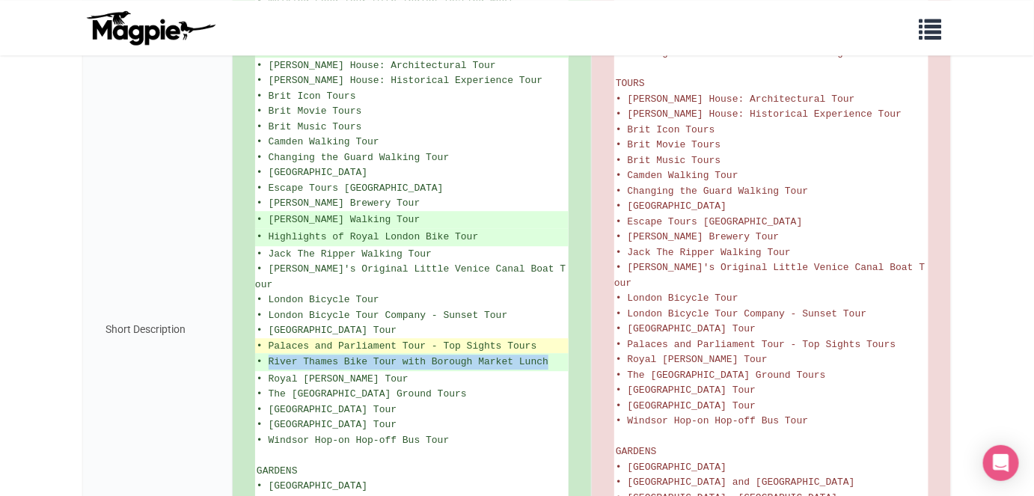
copy ins "River Thames Bike Tour with Borough Market Lunch"
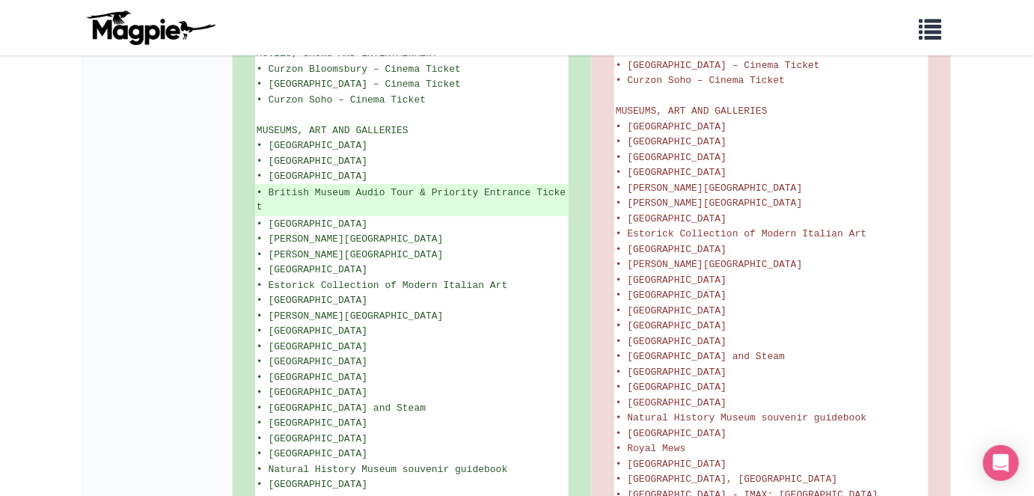
scroll to position [1855, 0]
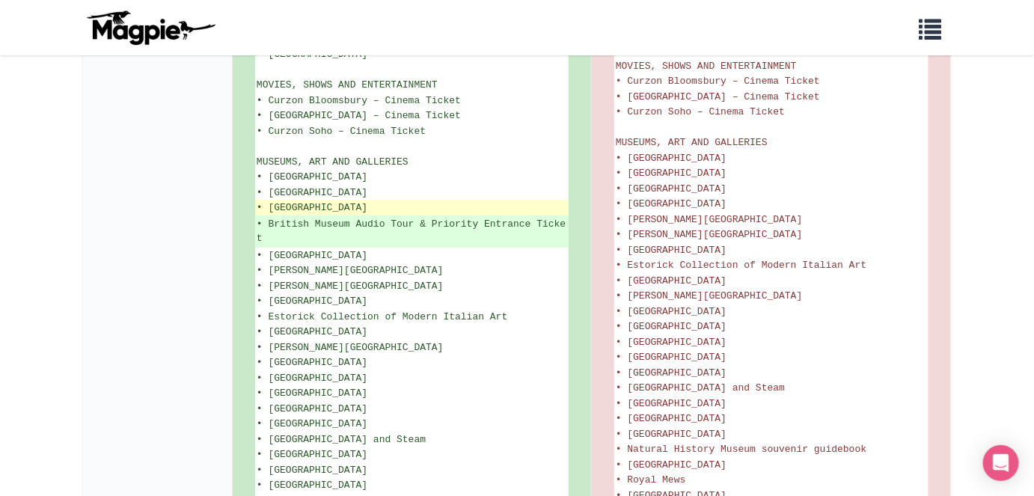
drag, startPoint x: 269, startPoint y: 148, endPoint x: 391, endPoint y: 156, distance: 122.2
click at [391, 200] on li "• [GEOGRAPHIC_DATA]" at bounding box center [411, 208] width 313 height 16
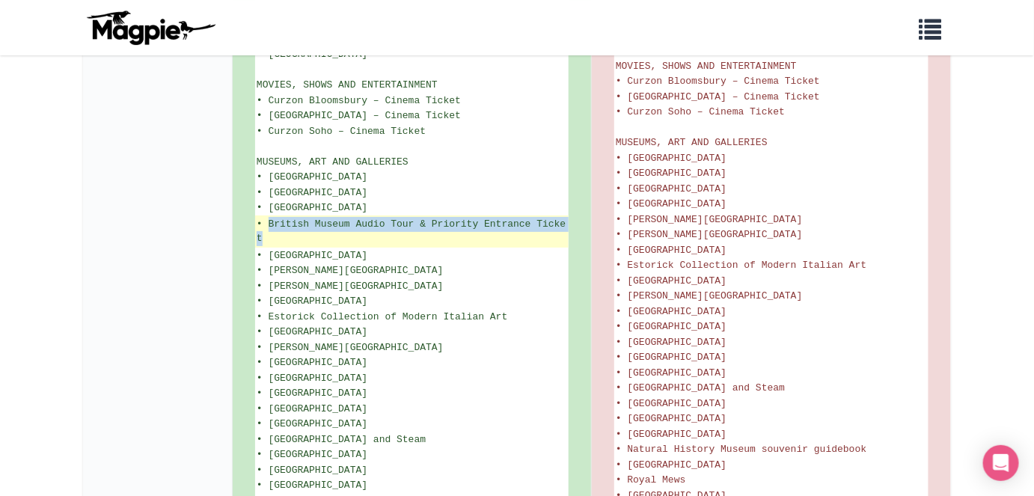
drag, startPoint x: 269, startPoint y: 169, endPoint x: 269, endPoint y: 183, distance: 14.2
click at [269, 217] on ins "• British Museum Audio Tour & Priority Entrance Ticket" at bounding box center [412, 231] width 310 height 29
copy ins "British Museum Audio Tour & Priority Entrance Ticket"
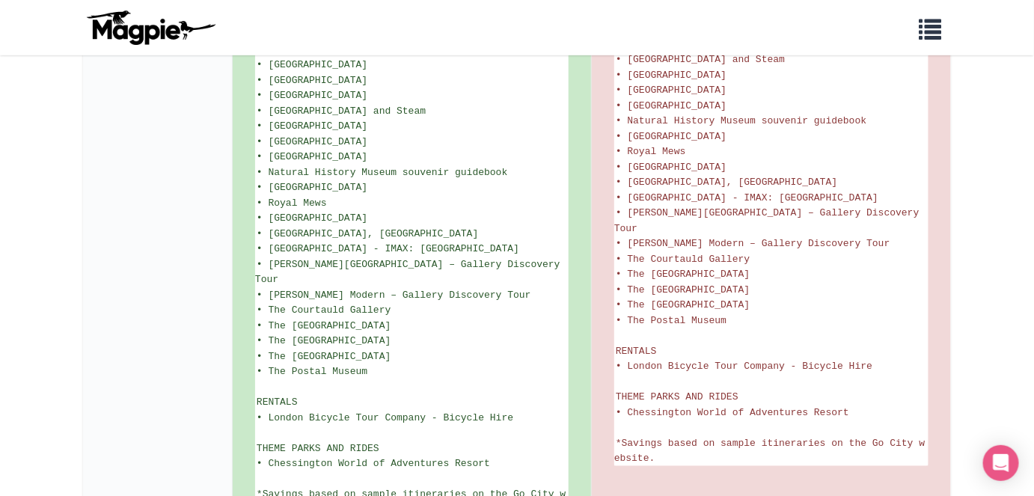
scroll to position [2222, 0]
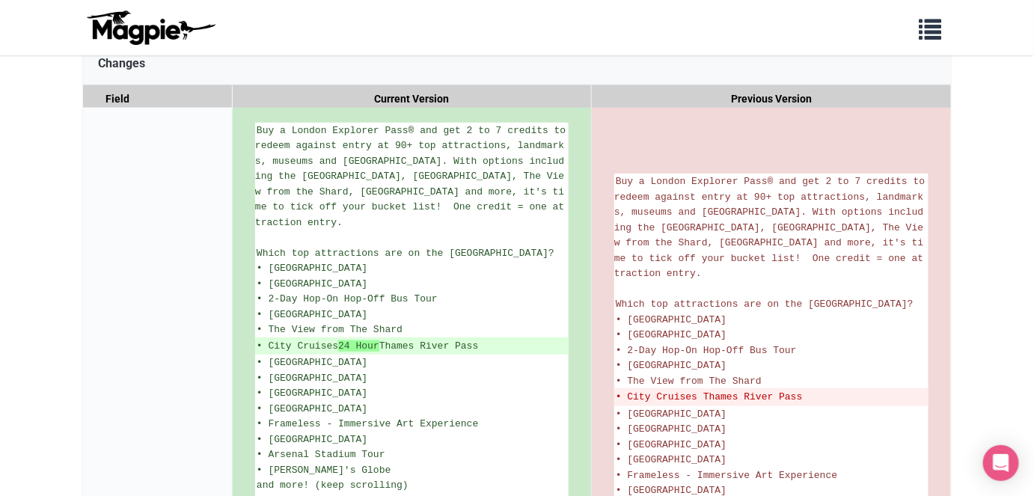
scroll to position [284, 0]
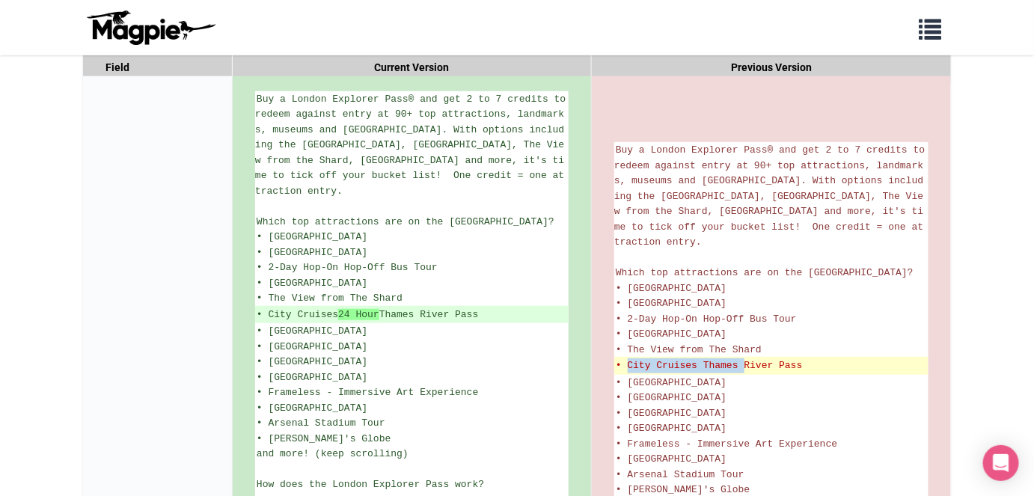
drag, startPoint x: 626, startPoint y: 359, endPoint x: 742, endPoint y: 360, distance: 116.0
click at [742, 360] on del "• City Cruises Thames River Pass" at bounding box center [771, 365] width 311 height 15
copy del "City Cruises Thames"
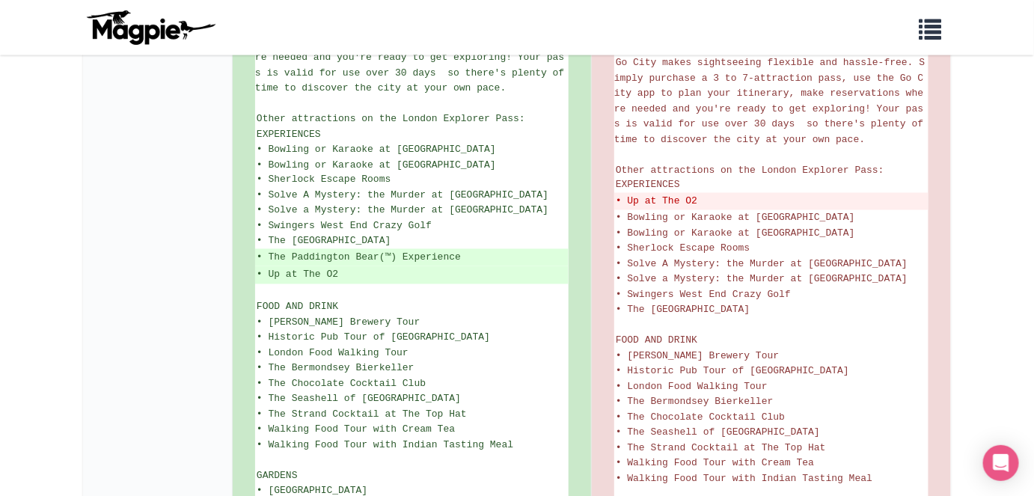
scroll to position [760, 0]
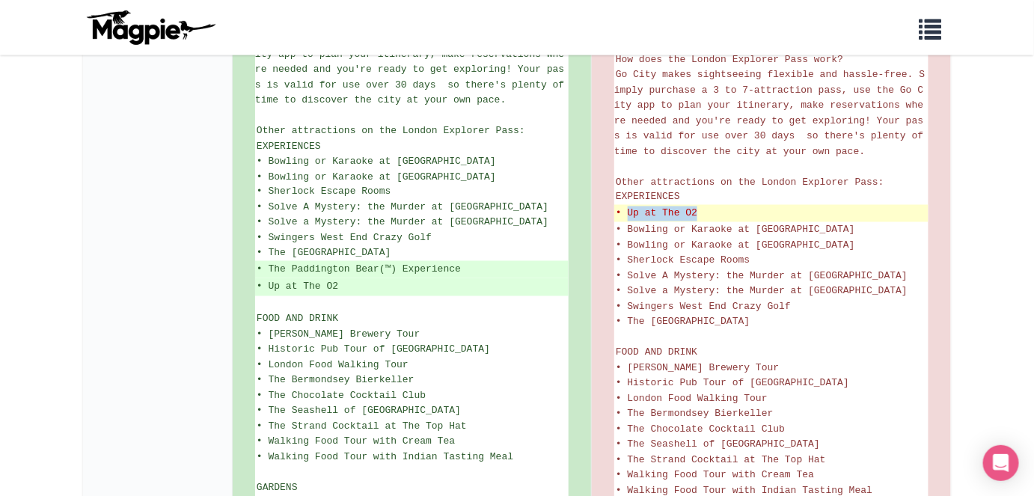
drag, startPoint x: 627, startPoint y: 202, endPoint x: 706, endPoint y: 207, distance: 79.5
click at [706, 207] on del "• Up at The O2" at bounding box center [771, 213] width 311 height 15
copy del "Up at The O2"
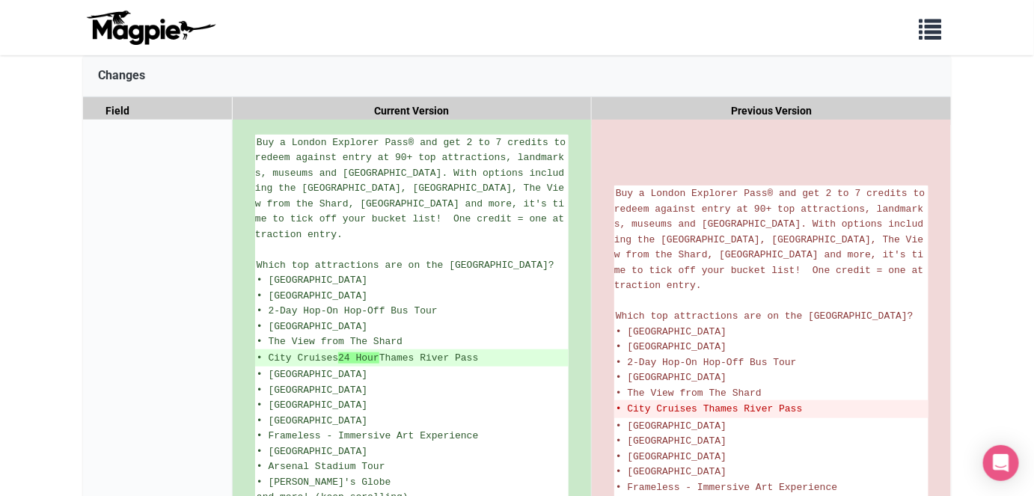
scroll to position [230, 0]
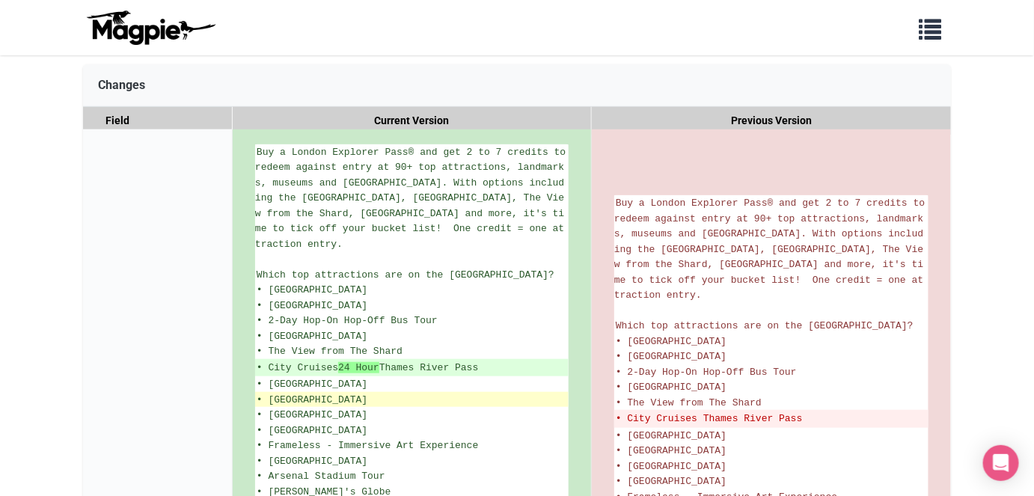
click at [438, 392] on li "• [GEOGRAPHIC_DATA]" at bounding box center [411, 400] width 313 height 16
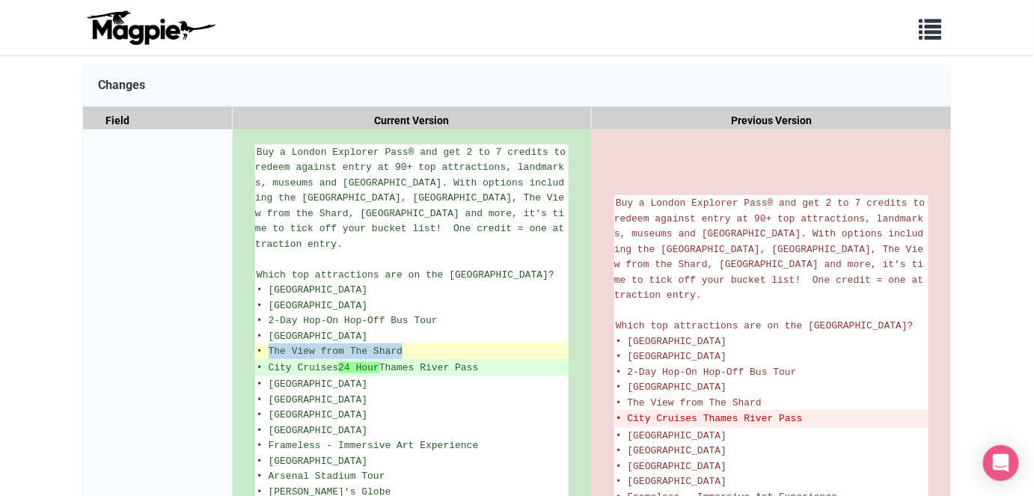
drag, startPoint x: 271, startPoint y: 346, endPoint x: 401, endPoint y: 345, distance: 130.2
click at [401, 346] on span "• The View from The Shard" at bounding box center [330, 351] width 146 height 11
copy span "The View from The Shard"
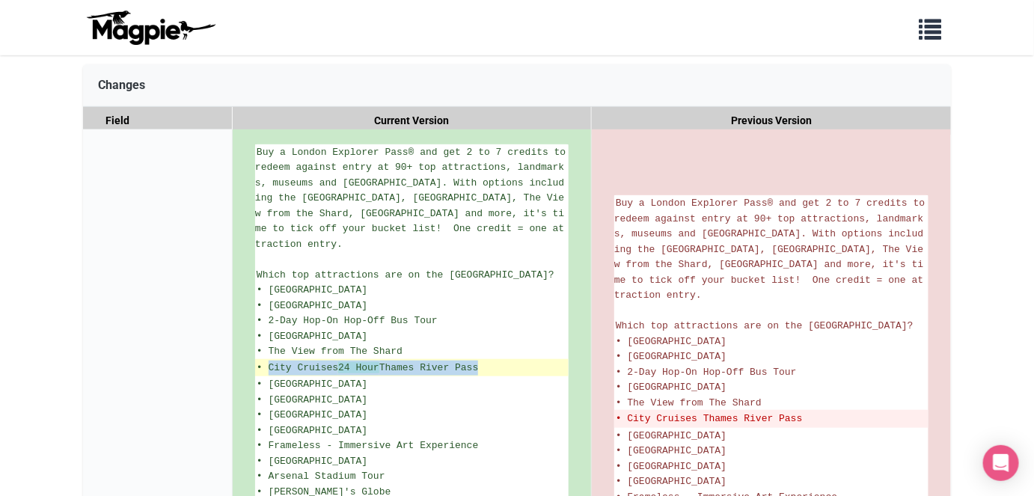
drag, startPoint x: 269, startPoint y: 366, endPoint x: 492, endPoint y: 365, distance: 222.2
click at [492, 365] on ins "• City Cruises 24 Hour Thames River Pass" at bounding box center [412, 368] width 310 height 15
copy ins "City Cruises 24 Hour Thames River Pass"
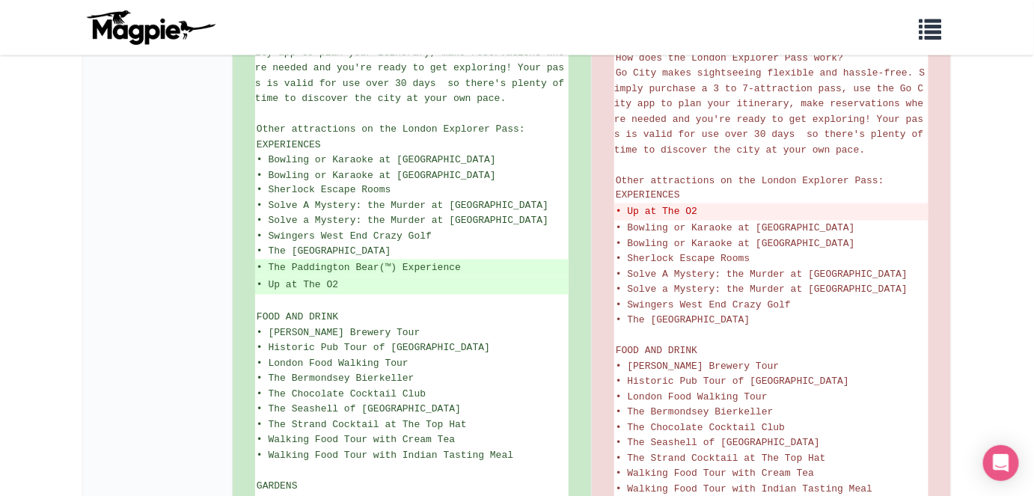
scroll to position [771, 0]
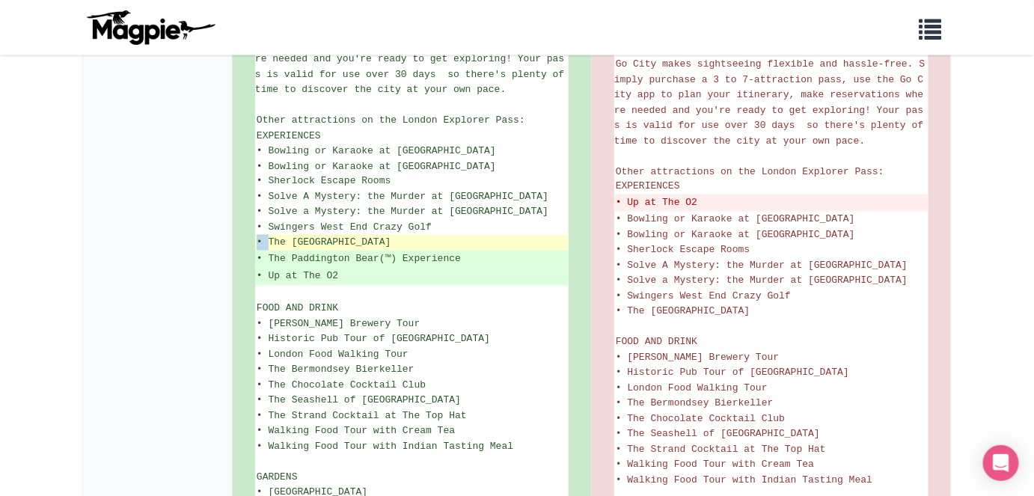
drag, startPoint x: 267, startPoint y: 232, endPoint x: 365, endPoint y: 232, distance: 98.0
click at [365, 235] on li "• The [GEOGRAPHIC_DATA]" at bounding box center [411, 243] width 313 height 16
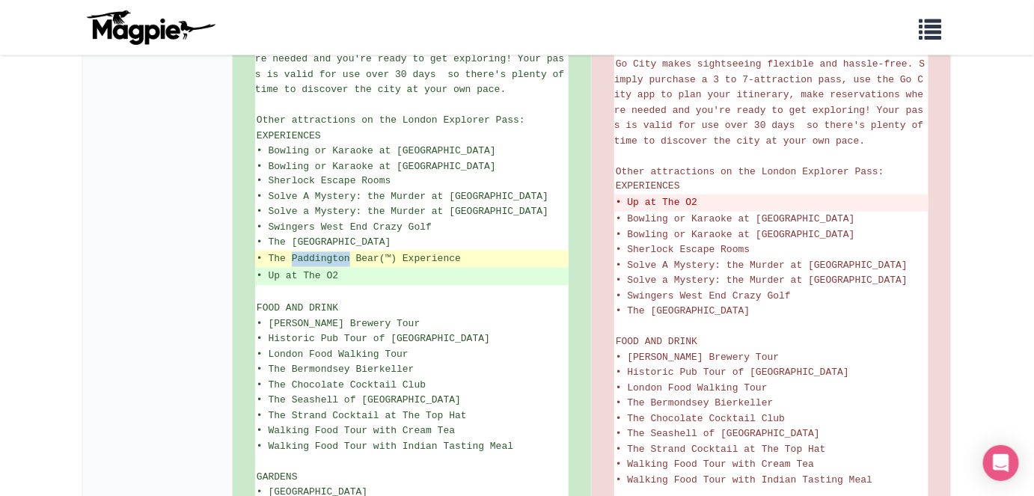
drag, startPoint x: 293, startPoint y: 248, endPoint x: 347, endPoint y: 249, distance: 54.6
click at [347, 252] on ins "• The Paddington Bear(™) Experience" at bounding box center [412, 259] width 310 height 15
copy ins "Paddington"
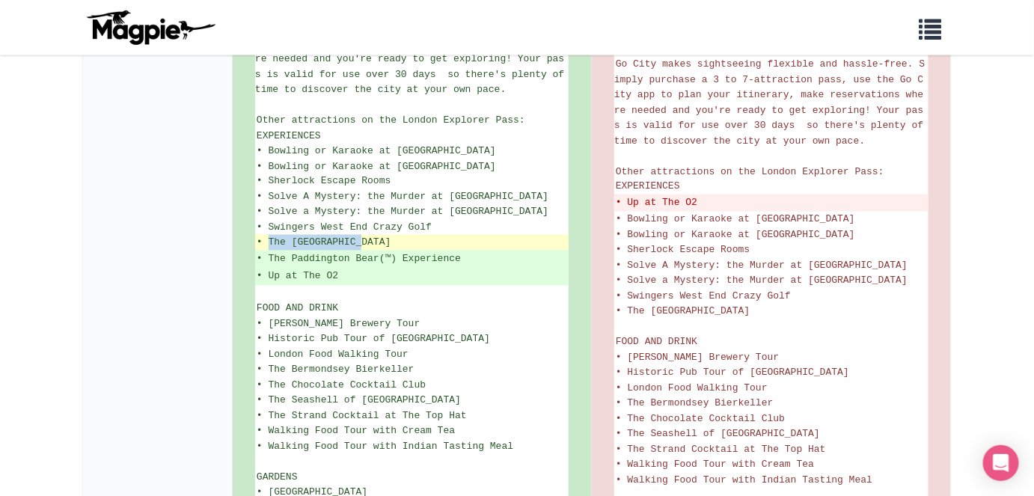
drag, startPoint x: 268, startPoint y: 229, endPoint x: 361, endPoint y: 230, distance: 92.8
click at [361, 237] on span "• The [GEOGRAPHIC_DATA]" at bounding box center [324, 242] width 134 height 11
copy span "The Dare Skywalk"
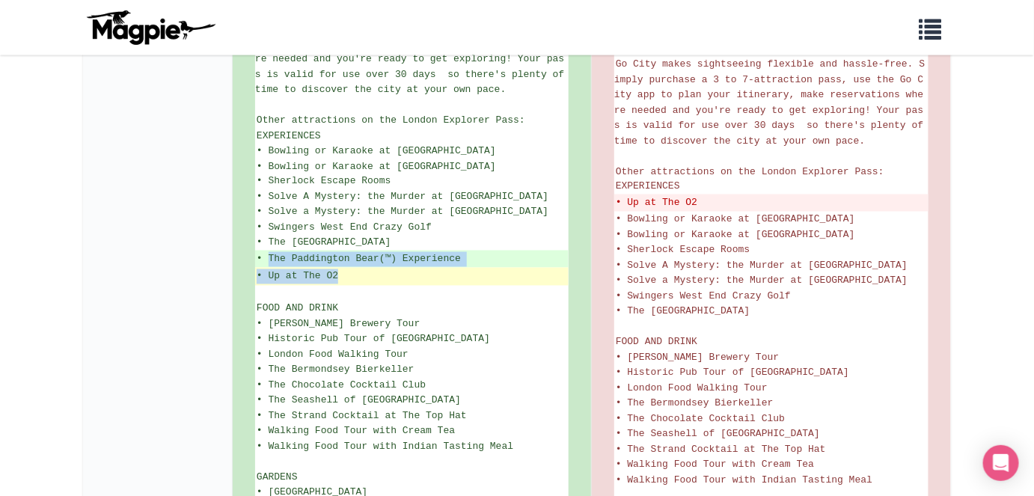
drag, startPoint x: 269, startPoint y: 250, endPoint x: 340, endPoint y: 265, distance: 72.6
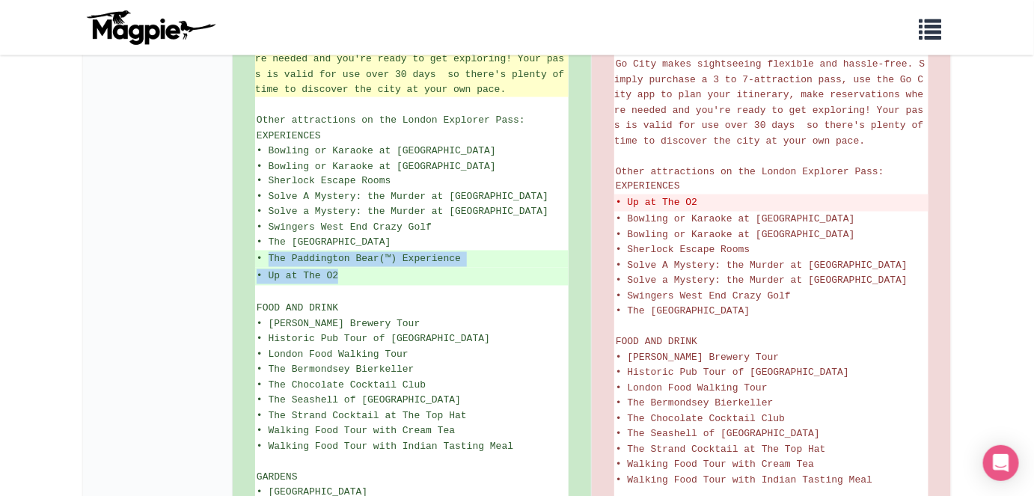
copy ul "The Paddington Bear(™) Experience • Up at The O2"
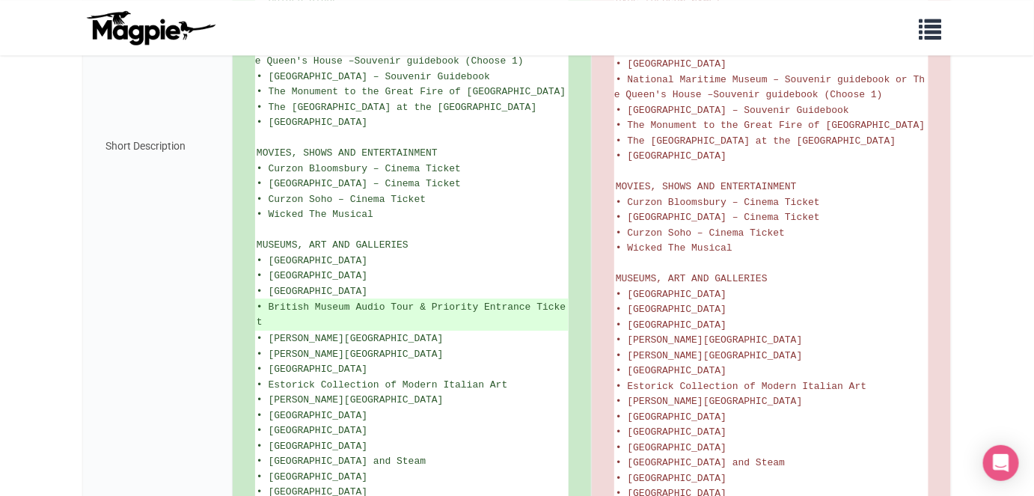
scroll to position [1412, 0]
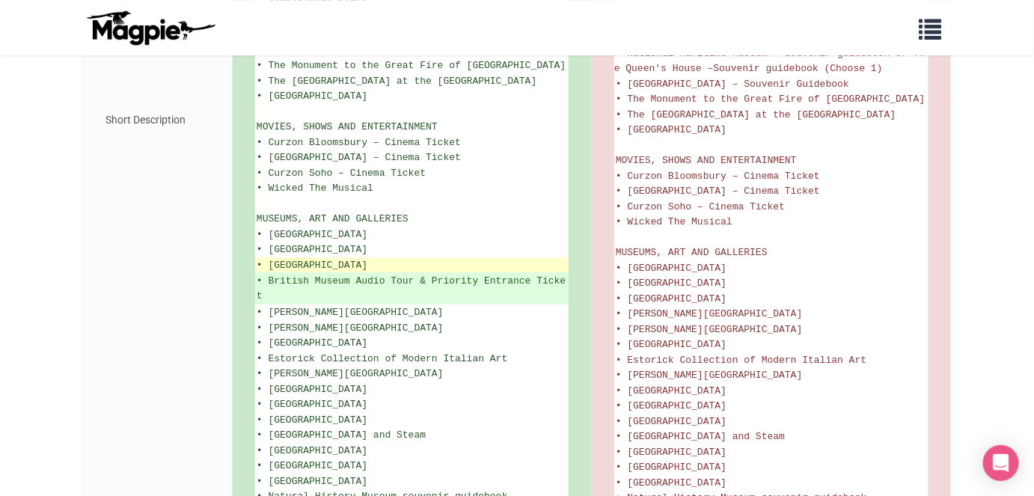
drag, startPoint x: 269, startPoint y: 263, endPoint x: 437, endPoint y: 263, distance: 167.6
click at [367, 263] on span "• [GEOGRAPHIC_DATA]" at bounding box center [312, 265] width 111 height 11
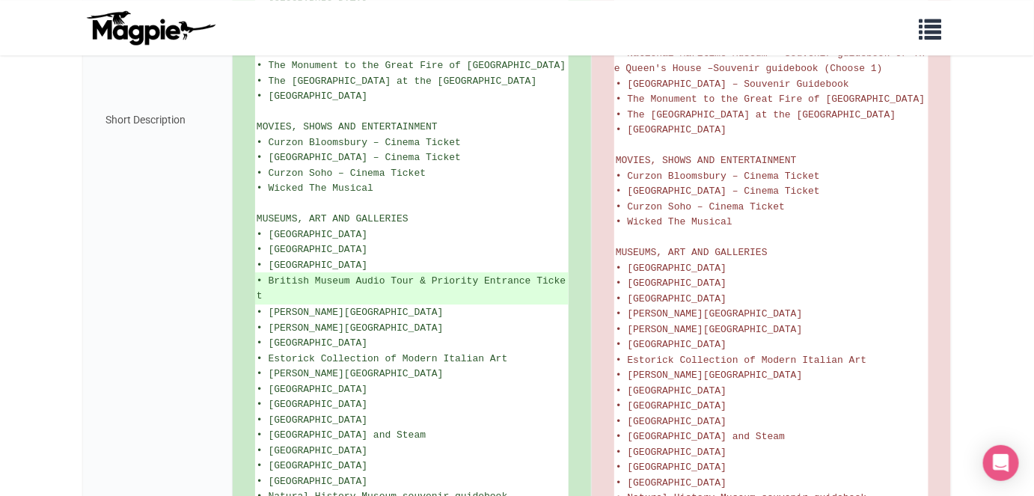
copy span "[GEOGRAPHIC_DATA]"
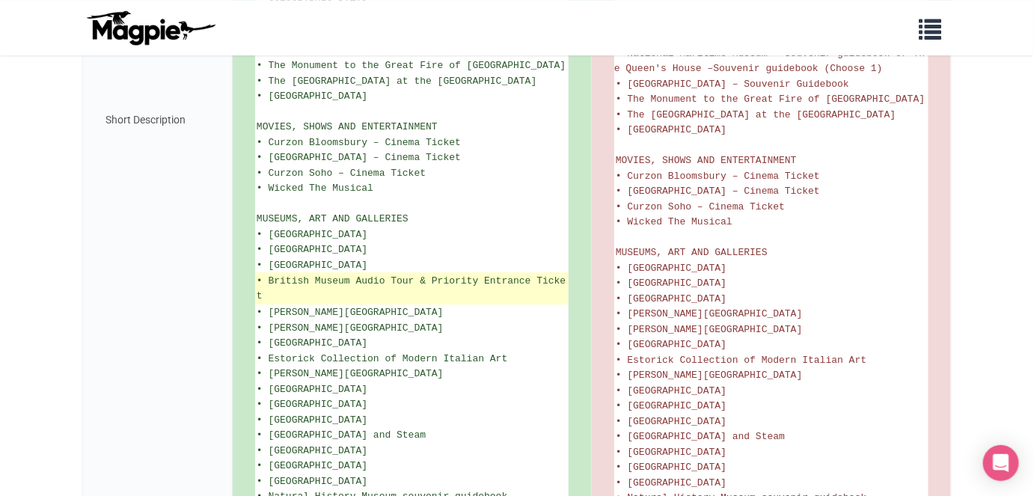
click at [471, 275] on ins "• British Museum Audio Tour & Priority Entrance Ticket" at bounding box center [412, 288] width 310 height 29
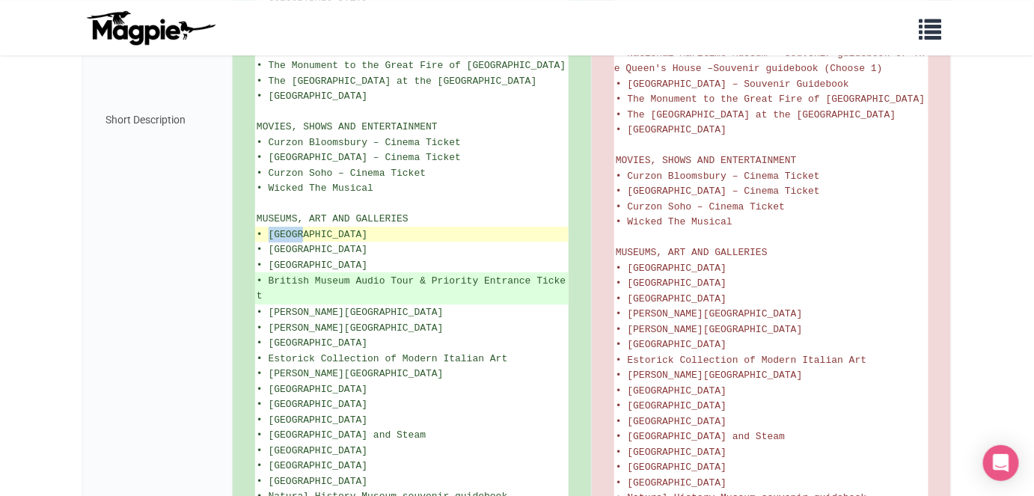
drag, startPoint x: 267, startPoint y: 233, endPoint x: 303, endPoint y: 233, distance: 35.9
click at [303, 233] on span "• [GEOGRAPHIC_DATA]" at bounding box center [312, 234] width 111 height 11
copy span "Apsley"
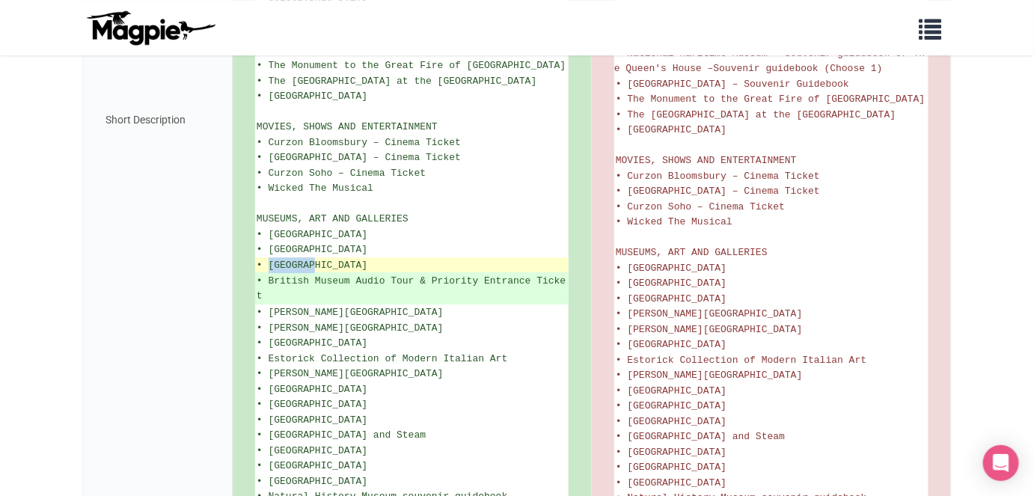
drag, startPoint x: 269, startPoint y: 261, endPoint x: 312, endPoint y: 266, distance: 42.9
click at [312, 266] on span "• [GEOGRAPHIC_DATA]" at bounding box center [312, 265] width 111 height 11
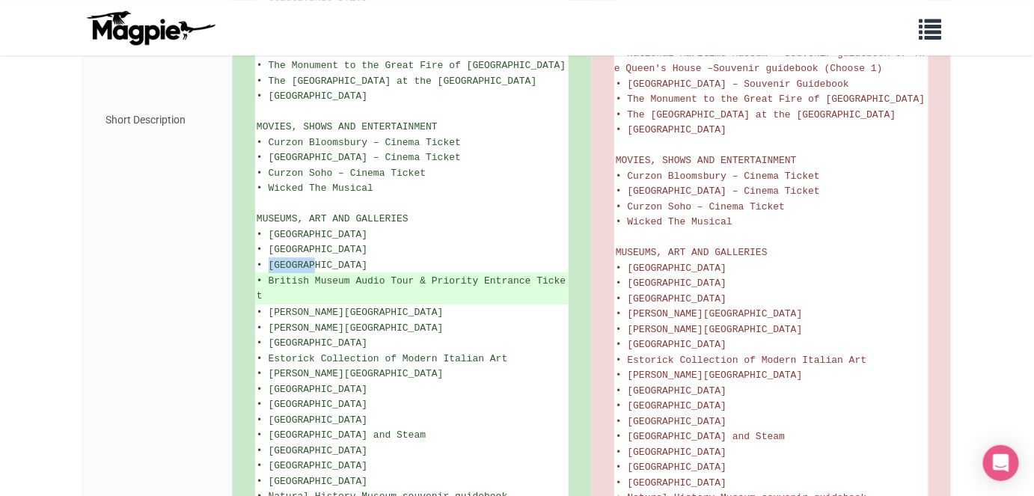
copy span "[GEOGRAPHIC_DATA]"
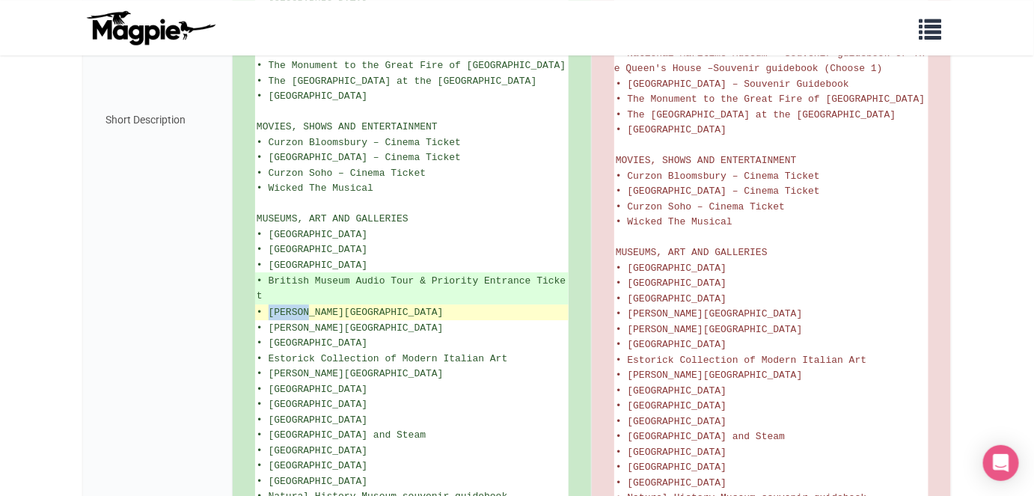
drag, startPoint x: 270, startPoint y: 310, endPoint x: 307, endPoint y: 307, distance: 37.5
click at [307, 307] on span "• [PERSON_NAME][GEOGRAPHIC_DATA]" at bounding box center [350, 312] width 187 height 11
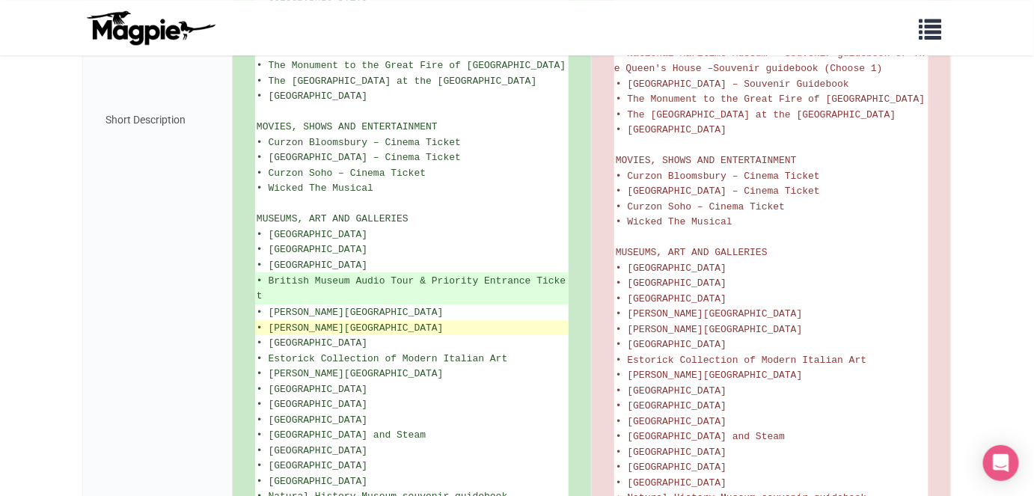
click at [466, 328] on li "• [PERSON_NAME][GEOGRAPHIC_DATA]" at bounding box center [411, 328] width 313 height 16
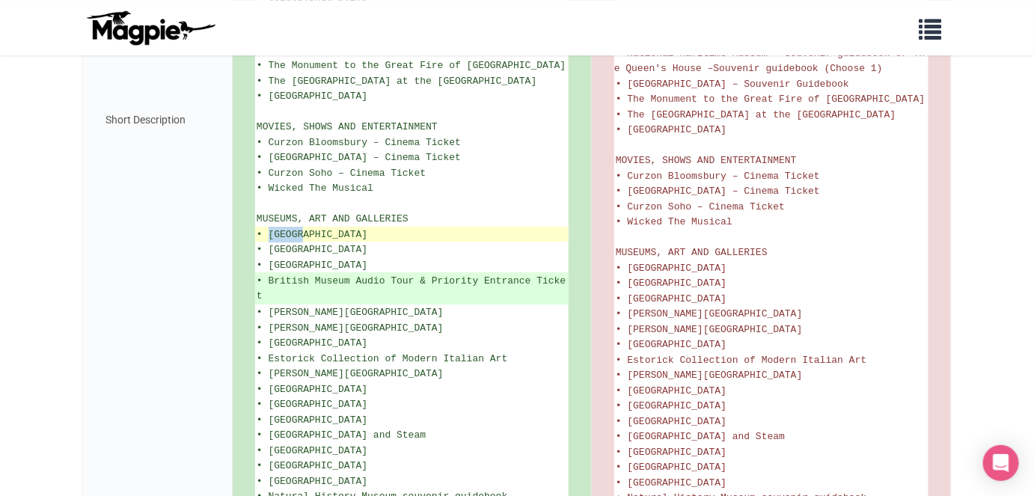
drag, startPoint x: 269, startPoint y: 230, endPoint x: 301, endPoint y: 232, distance: 32.2
click at [301, 232] on span "• [GEOGRAPHIC_DATA]" at bounding box center [312, 234] width 111 height 11
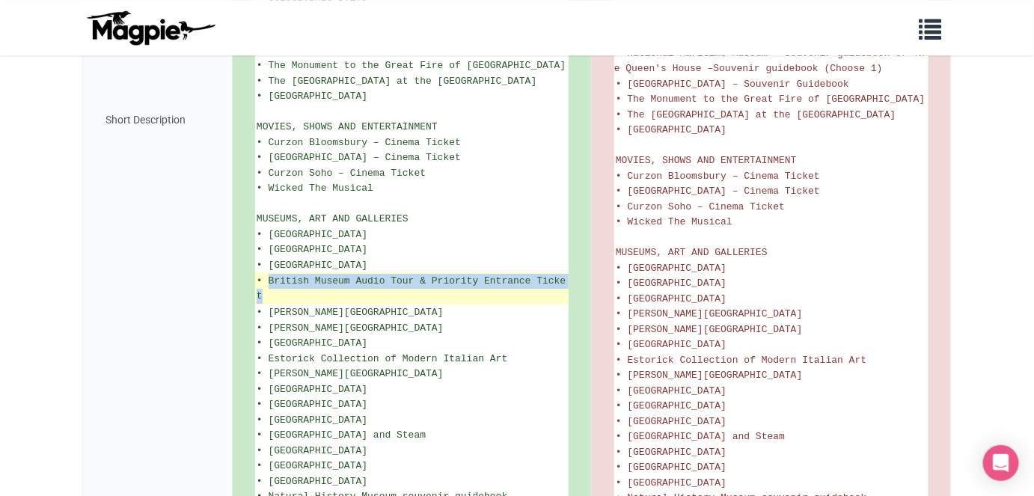
drag, startPoint x: 270, startPoint y: 281, endPoint x: 270, endPoint y: 291, distance: 10.5
click at [270, 291] on ins "• British Museum Audio Tour & Priority Entrance Ticket" at bounding box center [412, 288] width 310 height 29
